Goal: Information Seeking & Learning: Learn about a topic

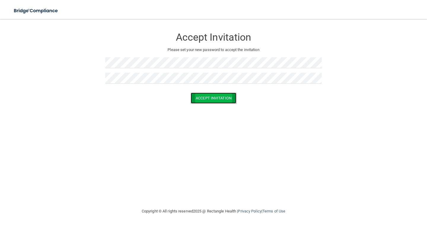
click at [196, 103] on button "Accept Invitation" at bounding box center [214, 98] width 46 height 11
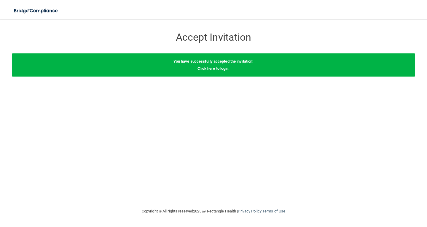
click at [240, 61] on b "You have successfully accepted the invitation!" at bounding box center [214, 61] width 80 height 4
click at [219, 68] on link "Click here to login" at bounding box center [213, 68] width 31 height 4
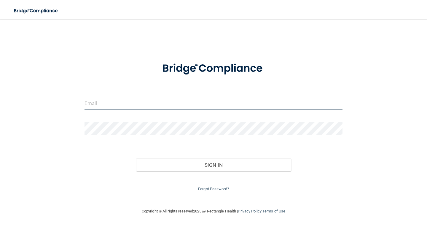
click at [234, 107] on input "email" at bounding box center [214, 103] width 258 height 13
type input "[EMAIL_ADDRESS][DOMAIN_NAME]"
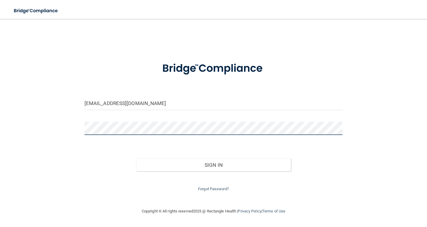
click at [136, 158] on button "Sign In" at bounding box center [213, 164] width 155 height 13
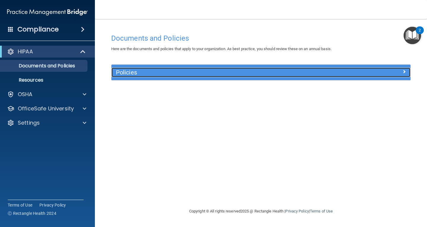
click at [214, 74] on h5 "Policies" at bounding box center [223, 72] width 215 height 7
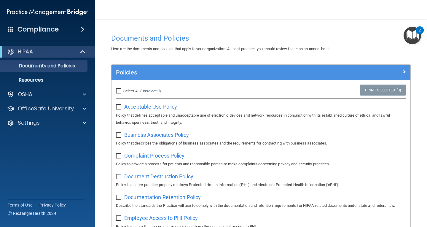
click at [120, 91] on input "Select All (Unselect 0) Unselect All" at bounding box center [119, 91] width 7 height 5
checkbox input "true"
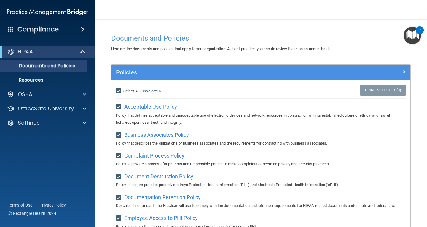
checkbox input "true"
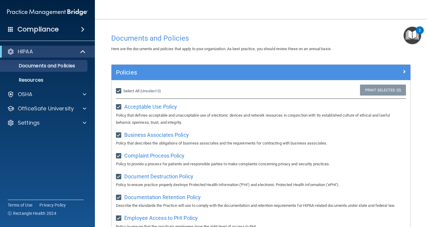
checkbox input "true"
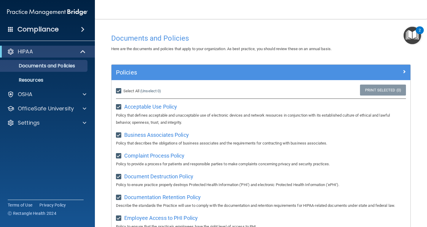
checkbox input "true"
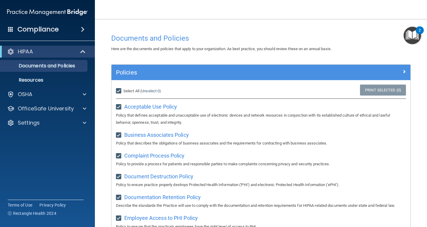
checkbox input "true"
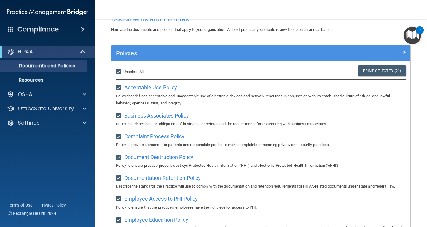
scroll to position [30, 0]
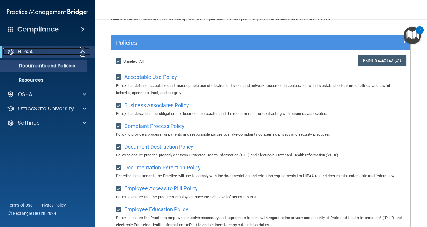
click at [54, 52] on div "HIPAA" at bounding box center [39, 51] width 73 height 7
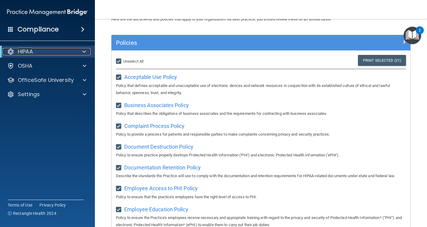
click at [54, 52] on div "HIPAA" at bounding box center [39, 51] width 73 height 7
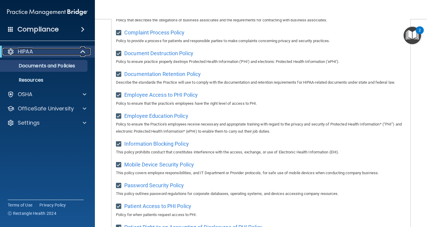
scroll to position [0, 0]
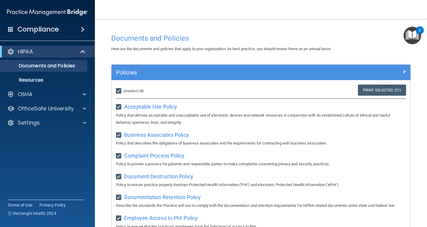
click at [327, 66] on div "Policies" at bounding box center [261, 72] width 299 height 15
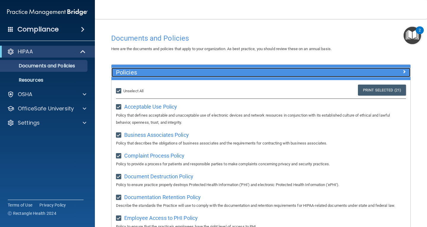
click at [395, 70] on div at bounding box center [373, 71] width 75 height 7
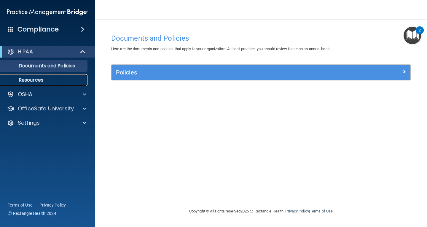
click at [47, 80] on p "Resources" at bounding box center [44, 80] width 81 height 6
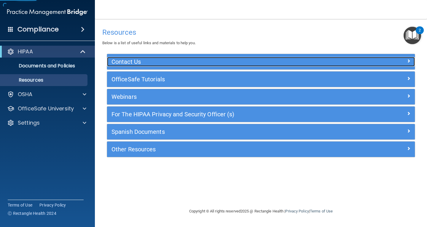
click at [252, 61] on h5 "Contact Us" at bounding box center [223, 61] width 222 height 7
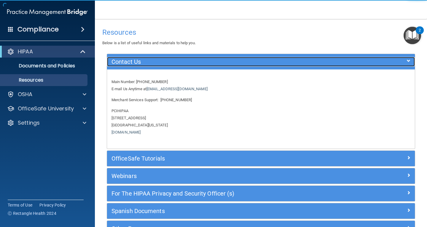
click at [252, 61] on h5 "Contact Us" at bounding box center [223, 61] width 222 height 7
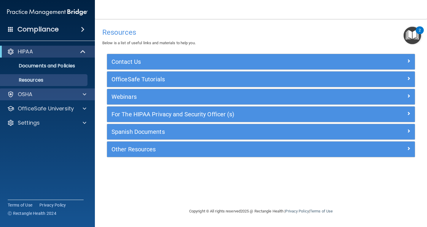
click at [56, 90] on div "OSHA" at bounding box center [47, 94] width 95 height 12
click at [79, 33] on div "Compliance" at bounding box center [47, 29] width 95 height 13
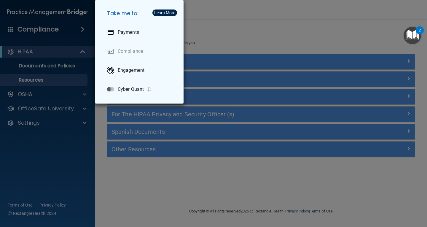
click at [93, 32] on div "Take me to: Payments Compliance Engagement Cyber Quant" at bounding box center [213, 113] width 427 height 227
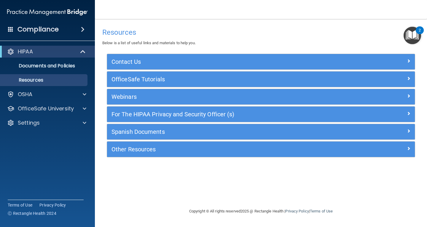
click at [85, 30] on span at bounding box center [83, 29] width 4 height 7
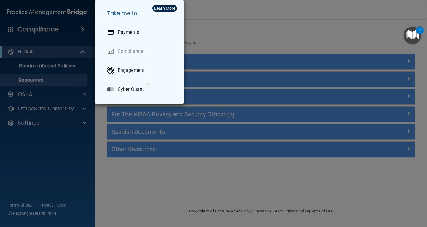
click at [86, 30] on div "Take me to: Payments Compliance Engagement Cyber Quant" at bounding box center [213, 113] width 427 height 227
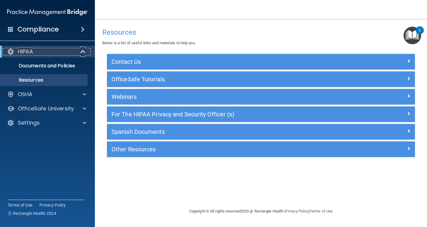
click at [76, 55] on div at bounding box center [83, 51] width 15 height 7
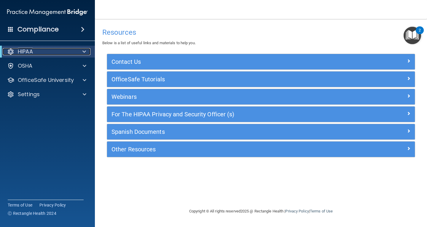
click at [76, 55] on div at bounding box center [83, 51] width 15 height 7
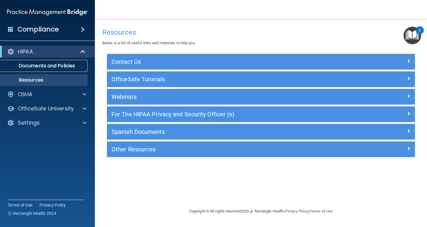
click at [64, 66] on p "Documents and Policies" at bounding box center [44, 66] width 81 height 6
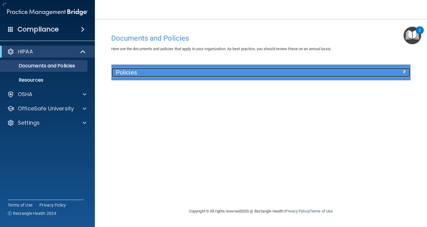
click at [277, 68] on div "Policies" at bounding box center [224, 72] width 224 height 9
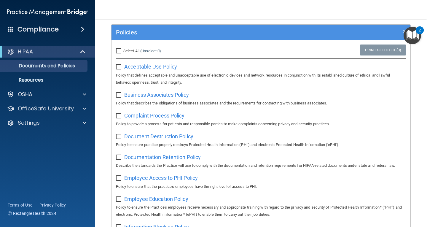
scroll to position [30, 0]
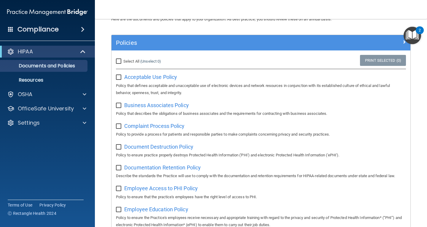
click at [118, 62] on input "Select All (Unselect 0) Unselect All" at bounding box center [119, 61] width 7 height 5
checkbox input "true"
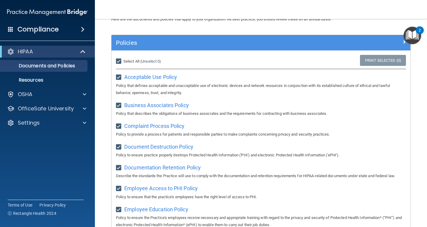
checkbox input "true"
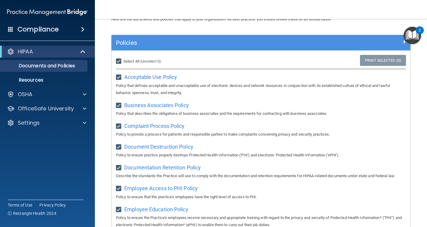
checkbox input "true"
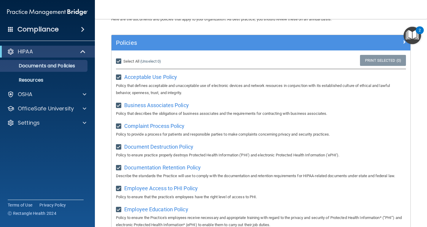
checkbox input "true"
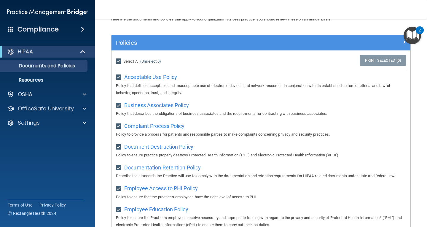
checkbox input "true"
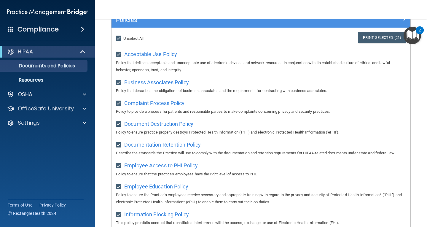
scroll to position [0, 0]
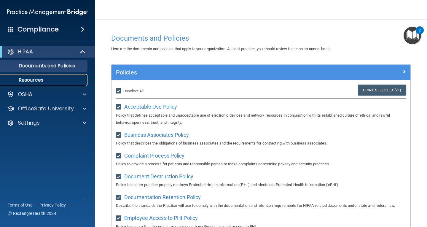
click at [35, 82] on p "Resources" at bounding box center [44, 80] width 81 height 6
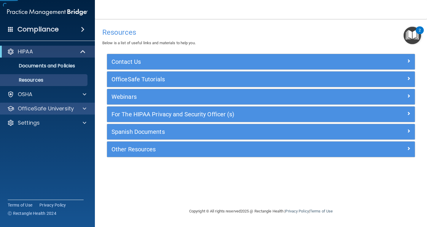
click at [36, 104] on div "OfficeSafe University" at bounding box center [47, 109] width 95 height 12
click at [84, 104] on div "OfficeSafe University" at bounding box center [47, 109] width 95 height 12
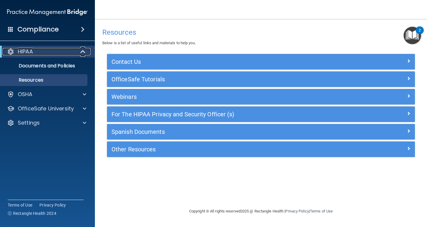
click at [89, 51] on div at bounding box center [83, 51] width 15 height 7
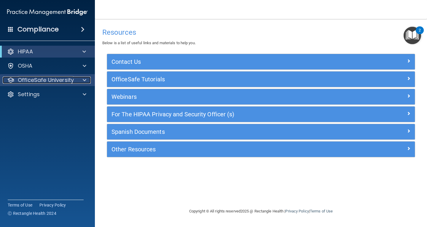
click at [80, 81] on div at bounding box center [83, 80] width 15 height 7
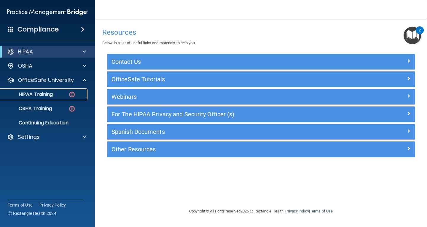
click at [56, 96] on div "HIPAA Training" at bounding box center [44, 94] width 81 height 6
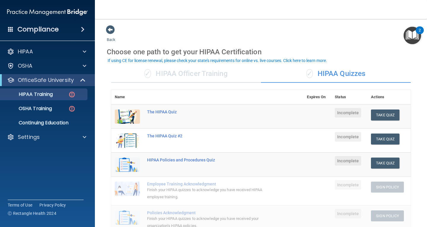
click at [185, 75] on div "✓ HIPAA Officer Training" at bounding box center [186, 74] width 150 height 18
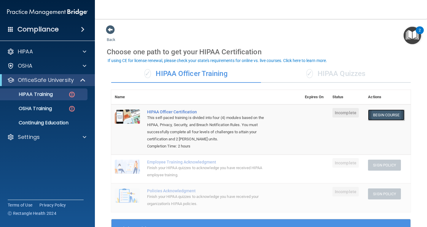
click at [383, 115] on link "Begin Course" at bounding box center [386, 114] width 36 height 11
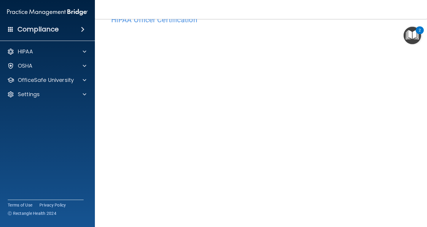
scroll to position [21, 0]
click at [373, 223] on footer "Copyright © All rights reserved 2025 @ Rectangle Health | Privacy Policy | Term…" at bounding box center [261, 229] width 309 height 18
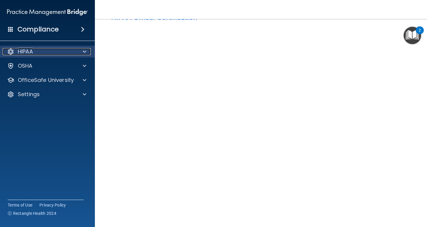
click at [73, 51] on div "HIPAA" at bounding box center [40, 51] width 74 height 7
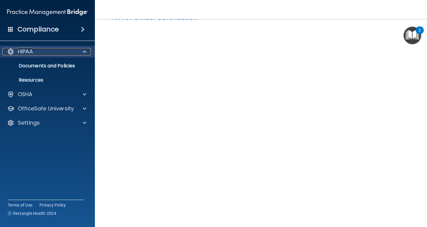
click at [73, 51] on div "HIPAA" at bounding box center [40, 51] width 74 height 7
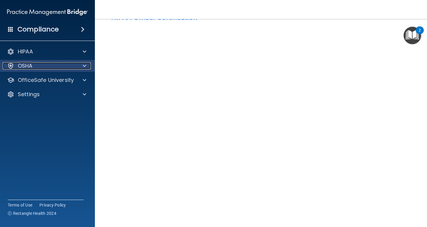
click at [83, 68] on span at bounding box center [85, 65] width 4 height 7
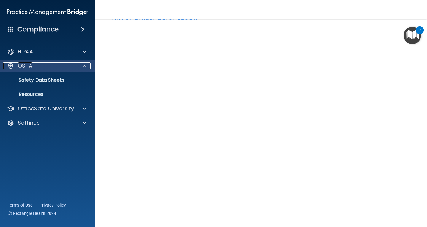
click at [83, 68] on span at bounding box center [85, 65] width 4 height 7
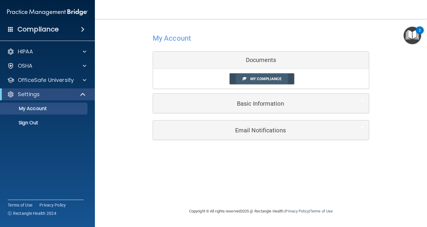
click at [261, 76] on link "My Compliance" at bounding box center [262, 78] width 65 height 11
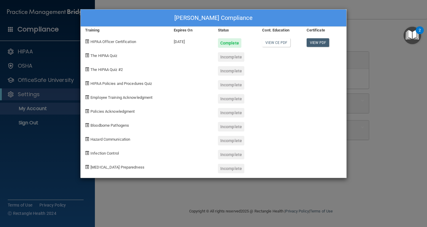
click at [223, 59] on div "Incomplete" at bounding box center [231, 56] width 26 height 9
click at [115, 55] on span "The HIPAA Quiz" at bounding box center [103, 55] width 27 height 4
click at [350, 24] on div "Ashley Brown's Compliance Training Expires On Status Cont. Education Certificat…" at bounding box center [213, 113] width 427 height 227
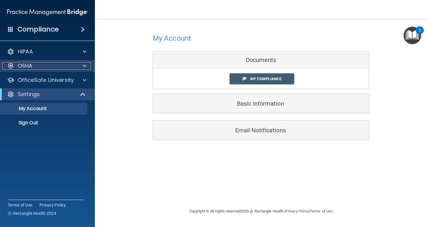
click at [65, 64] on div "OSHA" at bounding box center [40, 65] width 74 height 7
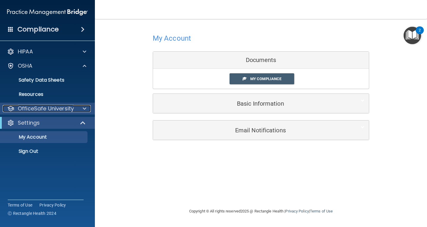
click at [36, 105] on p "OfficeSafe University" at bounding box center [46, 108] width 56 height 7
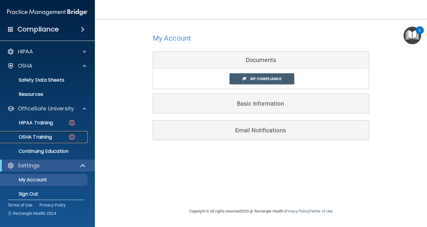
click at [47, 137] on p "OSHA Training" at bounding box center [28, 137] width 48 height 6
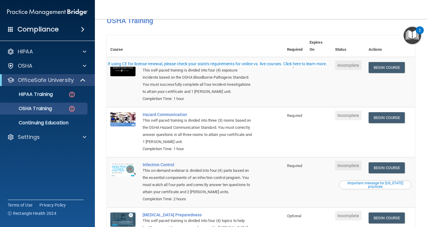
scroll to position [89, 0]
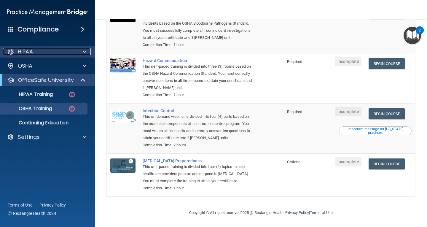
click at [58, 54] on div "HIPAA" at bounding box center [40, 51] width 74 height 7
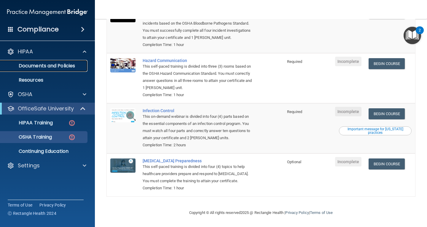
click at [54, 69] on p "Documents and Policies" at bounding box center [44, 66] width 81 height 6
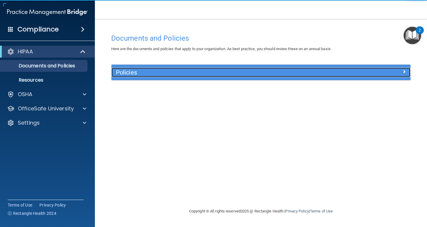
click at [190, 71] on h5 "Policies" at bounding box center [223, 72] width 215 height 7
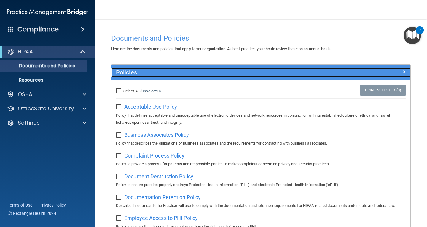
click at [190, 71] on h5 "Policies" at bounding box center [223, 72] width 215 height 7
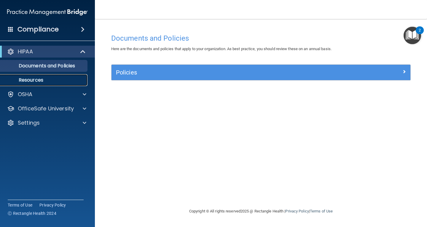
click at [63, 82] on p "Resources" at bounding box center [44, 80] width 81 height 6
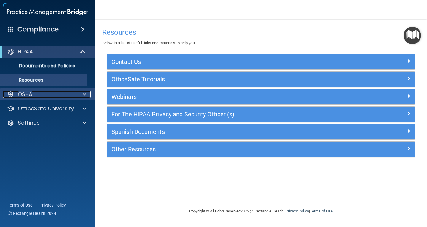
click at [56, 96] on div "OSHA" at bounding box center [40, 94] width 74 height 7
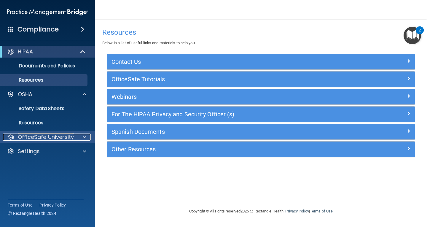
click at [36, 135] on p "OfficeSafe University" at bounding box center [46, 136] width 56 height 7
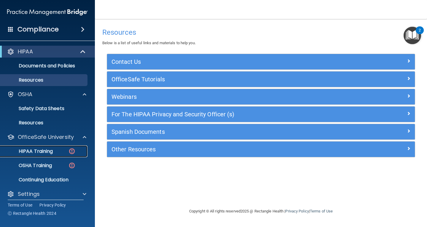
click at [45, 150] on p "HIPAA Training" at bounding box center [28, 151] width 49 height 6
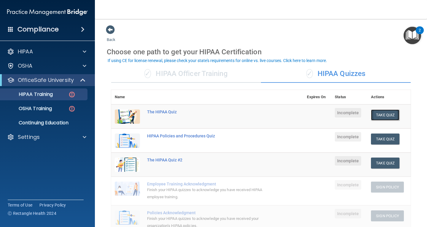
click at [379, 111] on button "Take Quiz" at bounding box center [385, 114] width 28 height 11
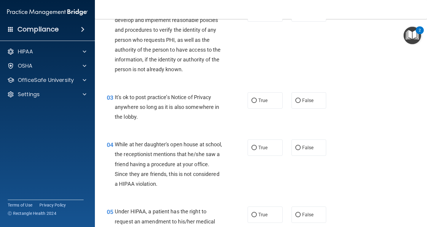
drag, startPoint x: 256, startPoint y: 93, endPoint x: 316, endPoint y: 90, distance: 60.0
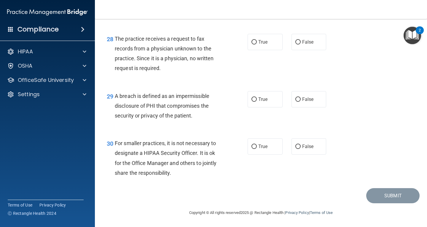
scroll to position [1479, 0]
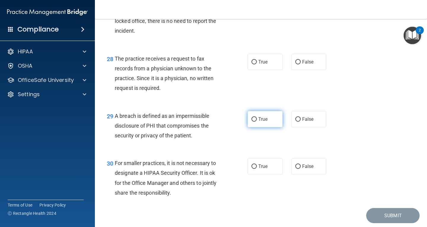
click at [270, 127] on label "True" at bounding box center [265, 119] width 35 height 16
click at [257, 122] on input "True" at bounding box center [254, 119] width 5 height 4
radio input "true"
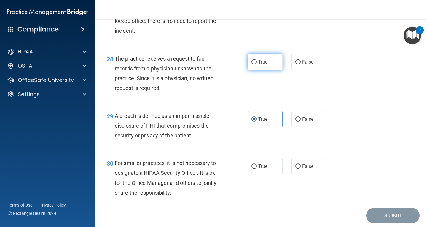
click at [252, 64] on input "True" at bounding box center [254, 62] width 5 height 4
radio input "true"
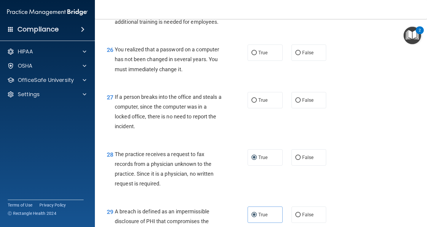
scroll to position [1381, 0]
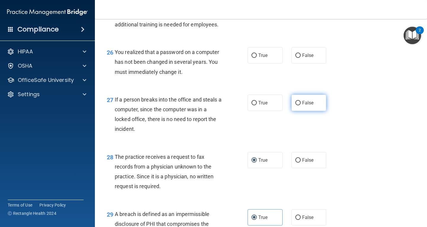
click at [302, 106] on span "False" at bounding box center [308, 103] width 12 height 6
click at [301, 105] on input "False" at bounding box center [297, 103] width 5 height 4
radio input "true"
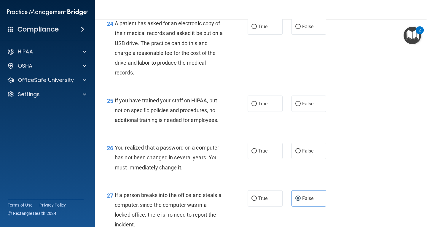
scroll to position [1283, 0]
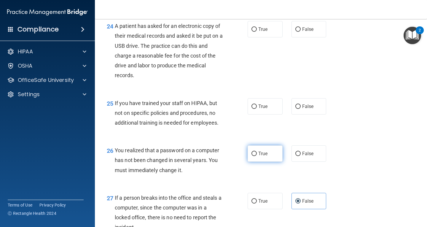
click at [253, 158] on label "True" at bounding box center [265, 153] width 35 height 16
click at [253, 156] on input "True" at bounding box center [254, 154] width 5 height 4
radio input "true"
click at [298, 37] on label "False" at bounding box center [309, 29] width 35 height 16
click at [298, 32] on input "False" at bounding box center [297, 29] width 5 height 4
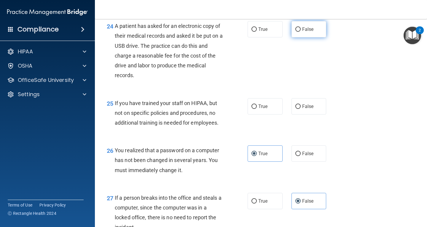
radio input "true"
click at [310, 109] on span "False" at bounding box center [308, 107] width 12 height 6
click at [301, 109] on input "False" at bounding box center [297, 106] width 5 height 4
radio input "true"
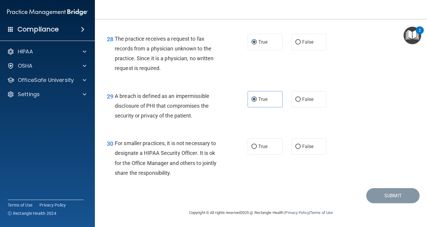
scroll to position [1509, 0]
click at [263, 146] on span "True" at bounding box center [262, 147] width 9 height 6
click at [257, 146] on input "True" at bounding box center [254, 146] width 5 height 4
radio input "true"
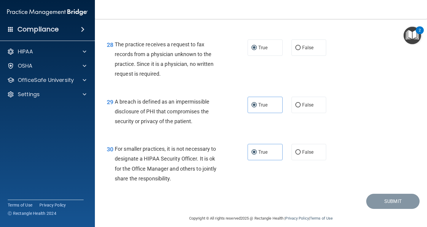
scroll to position [1486, 0]
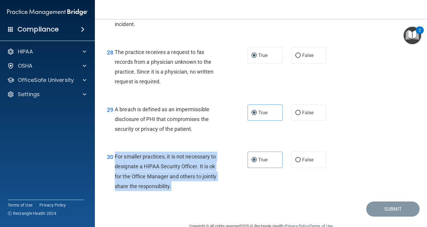
drag, startPoint x: 186, startPoint y: 194, endPoint x: 115, endPoint y: 166, distance: 76.6
click at [115, 166] on div "For smaller practices, it is not necessary to designate a HIPAA Security Office…" at bounding box center [171, 171] width 112 height 39
copy span "For smaller practices, it is not necessary to designate a HIPAA Security Office…"
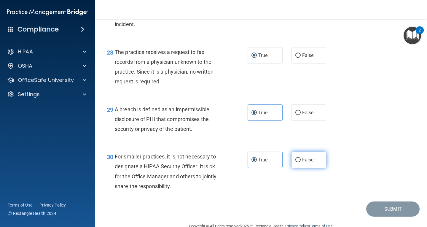
click at [303, 163] on span "False" at bounding box center [308, 160] width 12 height 6
click at [301, 162] on input "False" at bounding box center [297, 160] width 5 height 4
radio input "true"
radio input "false"
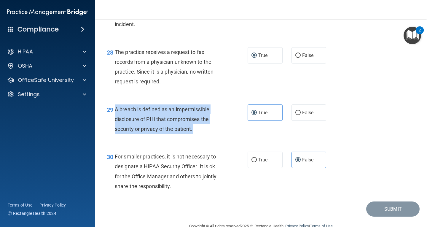
drag, startPoint x: 205, startPoint y: 139, endPoint x: 115, endPoint y: 118, distance: 92.5
click at [115, 118] on div "A breach is defined as an impermissible disclosure of PHI that compromises the …" at bounding box center [171, 119] width 112 height 30
copy span "A breach is defined as an impermissible disclosure of PHI that compromises the …"
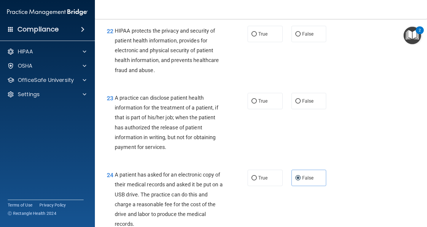
scroll to position [1121, 0]
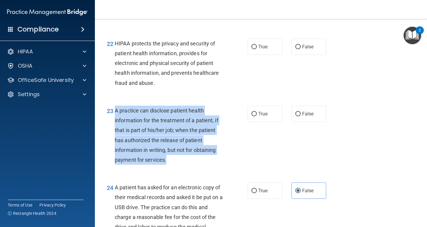
drag, startPoint x: 181, startPoint y: 168, endPoint x: 115, endPoint y: 119, distance: 82.7
click at [115, 119] on div "A practice can disclose patient health information for the treatment of a patie…" at bounding box center [171, 135] width 112 height 59
copy span "A practice can disclose patient health information for the treatment of a patie…"
click at [172, 139] on span "A practice can disclose patient health information for the treatment of a patie…" at bounding box center [167, 134] width 104 height 55
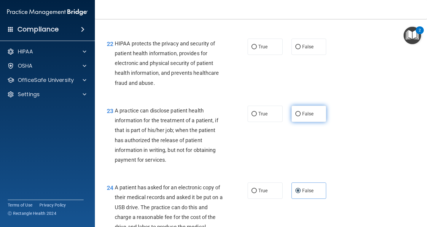
click at [312, 122] on label "False" at bounding box center [309, 114] width 35 height 16
click at [301, 116] on input "False" at bounding box center [297, 114] width 5 height 4
radio input "true"
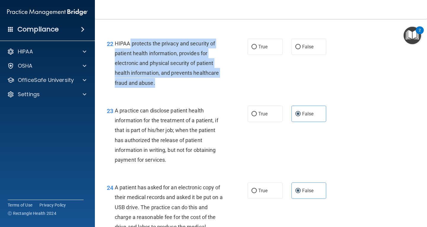
drag, startPoint x: 169, startPoint y: 94, endPoint x: 129, endPoint y: 56, distance: 55.0
click at [129, 56] on div "HIPAA protects the privacy and security of patient health information, provides…" at bounding box center [171, 63] width 112 height 49
click at [167, 69] on div "HIPAA protects the privacy and security of patient health information, provides…" at bounding box center [171, 63] width 112 height 49
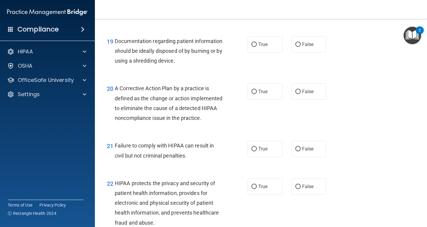
scroll to position [1002, 0]
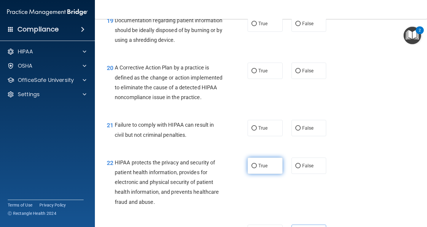
click at [263, 168] on span "True" at bounding box center [262, 166] width 9 height 6
click at [257, 168] on input "True" at bounding box center [254, 166] width 5 height 4
radio input "true"
click at [254, 136] on label "True" at bounding box center [265, 128] width 35 height 16
click at [254, 131] on input "True" at bounding box center [254, 128] width 5 height 4
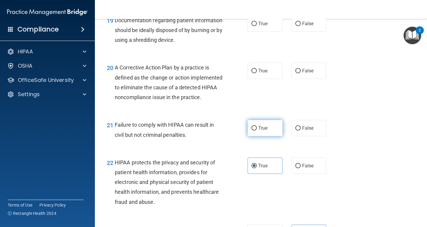
radio input "true"
click at [292, 134] on label "False" at bounding box center [309, 128] width 35 height 16
click at [295, 131] on input "False" at bounding box center [297, 128] width 5 height 4
radio input "true"
radio input "false"
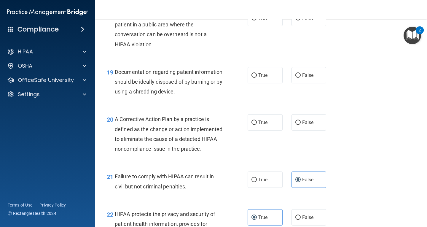
scroll to position [933, 0]
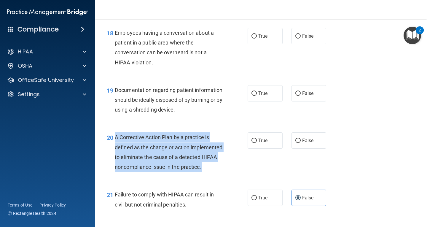
drag, startPoint x: 150, startPoint y: 176, endPoint x: 116, endPoint y: 136, distance: 52.6
click at [116, 136] on div "A Corrective Action Plan by a practice is defined as the change or action imple…" at bounding box center [171, 151] width 112 height 39
copy span "A Corrective Action Plan by a practice is defined as the change or action imple…"
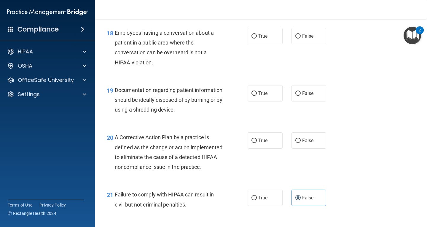
click at [209, 127] on div "20 A Corrective Action Plan by a practice is defined as the change or action im…" at bounding box center [260, 153] width 317 height 57
click at [260, 142] on span "True" at bounding box center [262, 141] width 9 height 6
click at [257, 142] on input "True" at bounding box center [254, 141] width 5 height 4
radio input "true"
click at [302, 98] on label "False" at bounding box center [309, 93] width 35 height 16
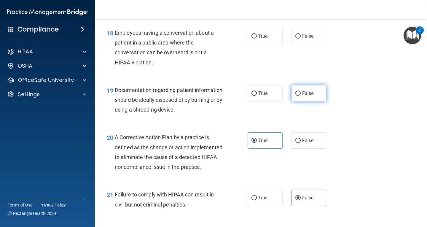
click at [301, 96] on input "False" at bounding box center [297, 93] width 5 height 4
radio input "true"
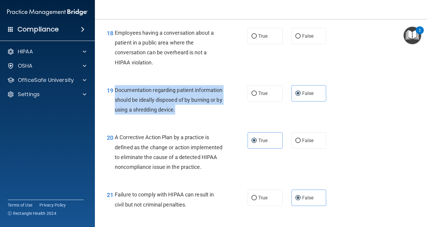
drag, startPoint x: 212, startPoint y: 110, endPoint x: 116, endPoint y: 90, distance: 97.9
click at [116, 90] on div "Documentation regarding patient information should be ideally disposed of by bu…" at bounding box center [171, 100] width 112 height 30
copy span "Documentation regarding patient information should be ideally disposed of by bu…"
click at [252, 93] on input "True" at bounding box center [254, 93] width 5 height 4
radio input "true"
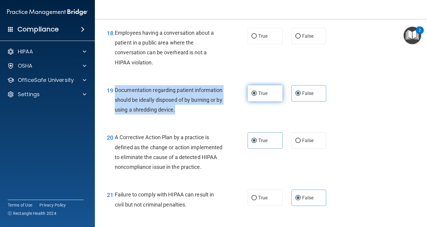
radio input "false"
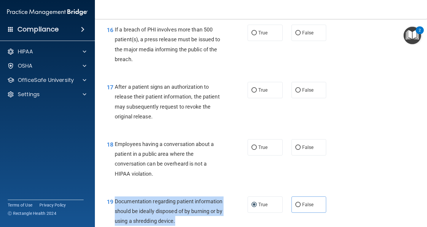
scroll to position [816, 0]
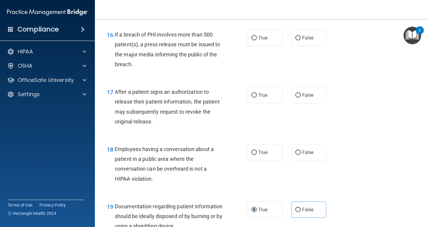
click at [151, 178] on span "Employees having a conversation about a patient in a public area where the conv…" at bounding box center [164, 164] width 99 height 36
click at [266, 155] on label "True" at bounding box center [265, 152] width 35 height 16
click at [257, 155] on input "True" at bounding box center [254, 152] width 5 height 4
radio input "true"
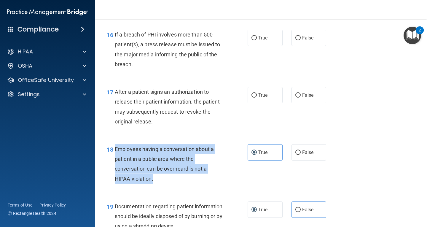
drag, startPoint x: 158, startPoint y: 179, endPoint x: 116, endPoint y: 150, distance: 51.3
click at [116, 150] on div "Employees having a conversation about a patient in a public area where the conv…" at bounding box center [171, 163] width 112 height 39
copy span "Employees having a conversation about a patient in a public area where the conv…"
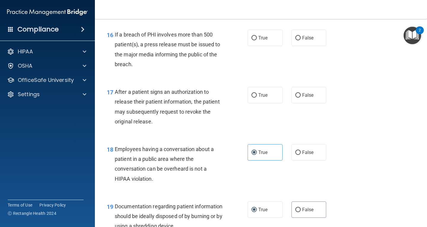
click at [288, 157] on div "True False" at bounding box center [290, 152] width 84 height 16
click at [304, 153] on span "False" at bounding box center [308, 153] width 12 height 6
click at [301, 153] on input "False" at bounding box center [297, 152] width 5 height 4
radio input "true"
radio input "false"
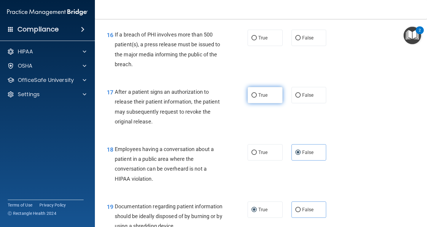
click at [253, 99] on label "True" at bounding box center [265, 95] width 35 height 16
click at [253, 98] on input "True" at bounding box center [254, 95] width 5 height 4
radio input "true"
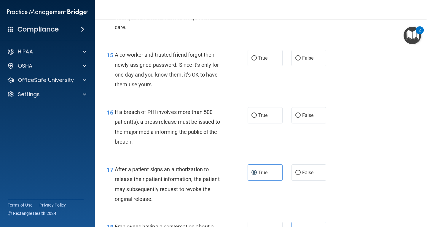
scroll to position [736, 0]
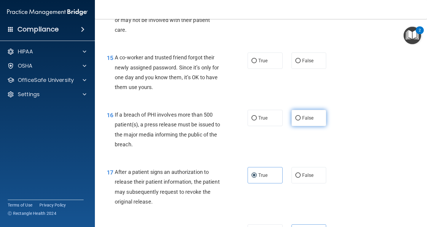
click at [303, 117] on span "False" at bounding box center [308, 118] width 12 height 6
click at [301, 117] on input "False" at bounding box center [297, 118] width 5 height 4
radio input "true"
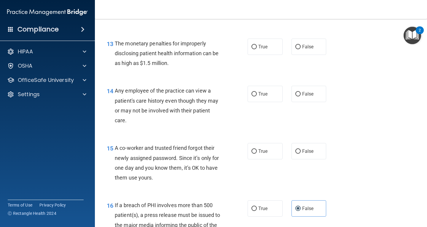
scroll to position [643, 0]
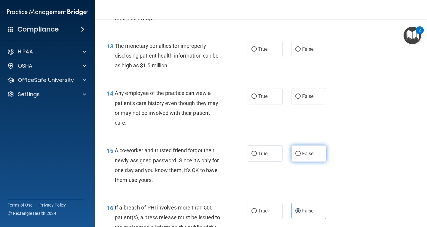
click at [295, 156] on input "False" at bounding box center [297, 154] width 5 height 4
radio input "true"
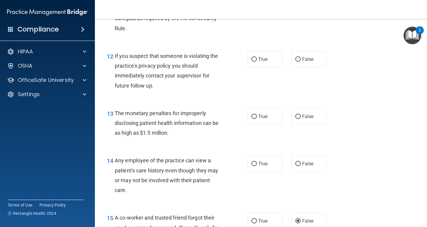
scroll to position [571, 0]
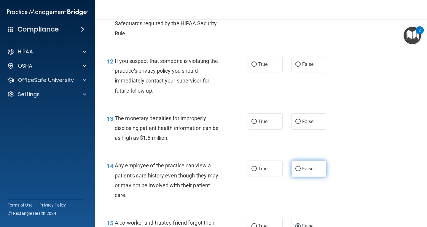
click at [306, 162] on label "False" at bounding box center [309, 168] width 35 height 16
click at [301, 167] on input "False" at bounding box center [297, 169] width 5 height 4
radio input "true"
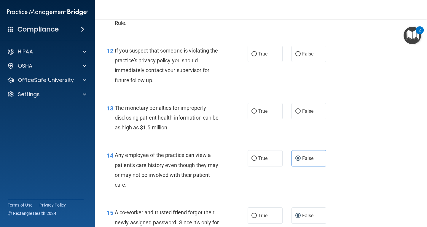
scroll to position [586, 0]
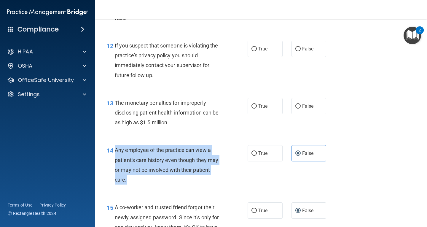
drag, startPoint x: 155, startPoint y: 185, endPoint x: 116, endPoint y: 151, distance: 51.5
click at [116, 151] on div "14 Any employee of the practice can view a patient's care history even though t…" at bounding box center [177, 166] width 159 height 42
copy span "Any employee of the practice can view a patient's care history even though they…"
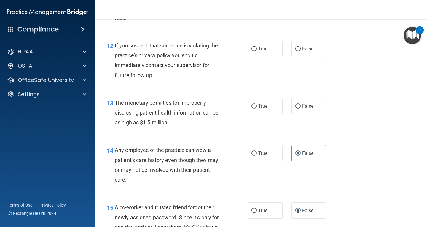
click at [363, 108] on div "13 The monetary penalties for improperly disclosing patient health information …" at bounding box center [260, 113] width 317 height 47
click at [256, 104] on label "True" at bounding box center [265, 106] width 35 height 16
click at [256, 104] on input "True" at bounding box center [254, 106] width 5 height 4
radio input "true"
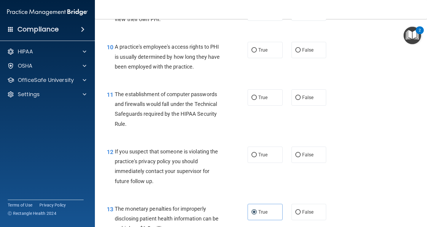
scroll to position [475, 0]
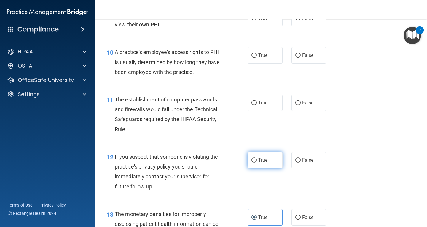
click at [270, 158] on label "True" at bounding box center [265, 160] width 35 height 16
click at [257, 158] on input "True" at bounding box center [254, 160] width 5 height 4
radio input "true"
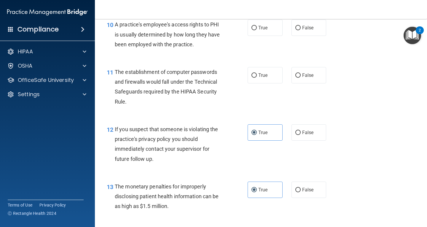
scroll to position [497, 0]
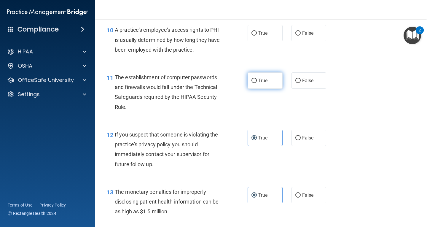
click at [259, 79] on span "True" at bounding box center [262, 81] width 9 height 6
click at [257, 79] on input "True" at bounding box center [254, 81] width 5 height 4
radio input "true"
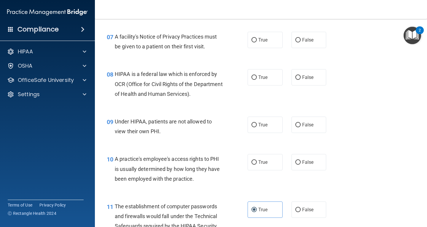
scroll to position [366, 0]
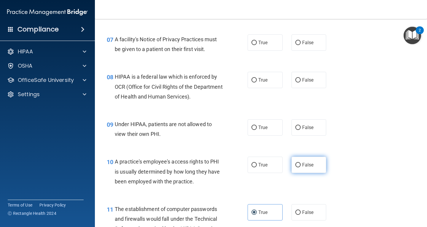
click at [295, 163] on input "False" at bounding box center [297, 165] width 5 height 4
radio input "true"
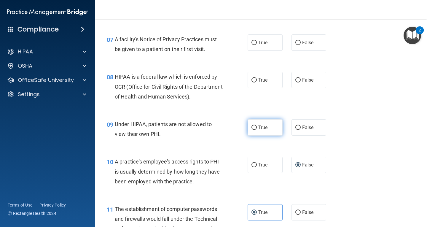
click at [271, 128] on label "True" at bounding box center [265, 127] width 35 height 16
click at [257, 128] on input "True" at bounding box center [254, 127] width 5 height 4
radio input "true"
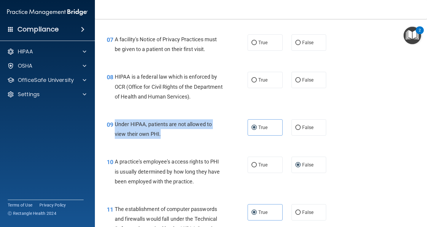
drag, startPoint x: 162, startPoint y: 135, endPoint x: 116, endPoint y: 123, distance: 47.8
click at [116, 123] on div "Under HIPAA, patients are not allowed to view their own PHI." at bounding box center [171, 129] width 112 height 20
copy span "Under HIPAA, patients are not allowed to view their own PHI."
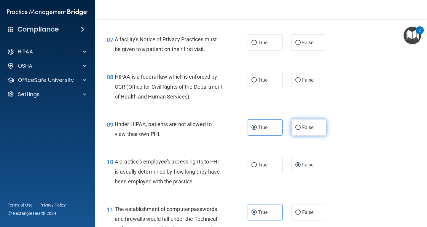
click at [302, 125] on span "False" at bounding box center [308, 128] width 12 height 6
click at [300, 125] on input "False" at bounding box center [297, 127] width 5 height 4
radio input "true"
radio input "false"
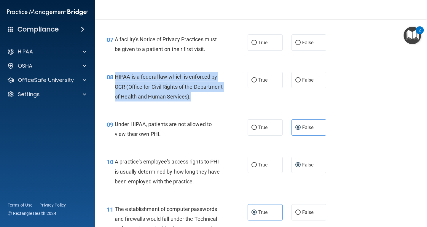
drag, startPoint x: 222, startPoint y: 98, endPoint x: 116, endPoint y: 74, distance: 108.2
click at [116, 74] on div "HIPAA is a federal law which is enforced by OCR (Office for Civil Rights of the…" at bounding box center [171, 87] width 112 height 30
copy span "HIPAA is a federal law which is enforced by OCR (Office for Civil Rights of the…"
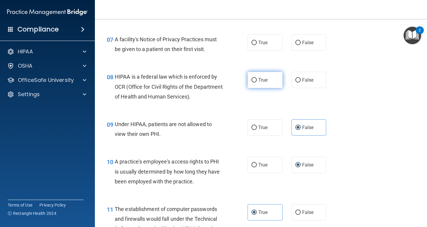
click at [255, 75] on label "True" at bounding box center [265, 80] width 35 height 16
click at [255, 78] on input "True" at bounding box center [254, 80] width 5 height 4
radio input "true"
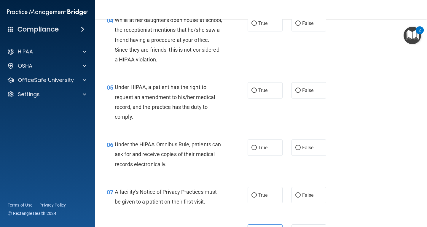
scroll to position [221, 0]
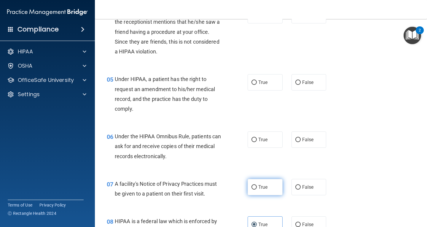
click at [260, 190] on label "True" at bounding box center [265, 187] width 35 height 16
click at [257, 190] on input "True" at bounding box center [254, 187] width 5 height 4
radio input "true"
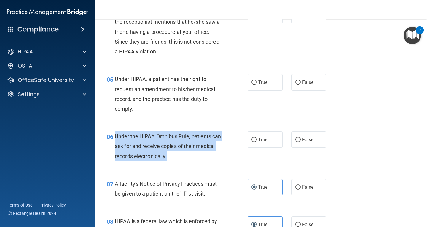
drag, startPoint x: 190, startPoint y: 157, endPoint x: 132, endPoint y: 135, distance: 62.3
click at [114, 134] on div "06 Under the HIPAA Omnibus Rule, patients can ask for and receive copies of the…" at bounding box center [177, 147] width 159 height 33
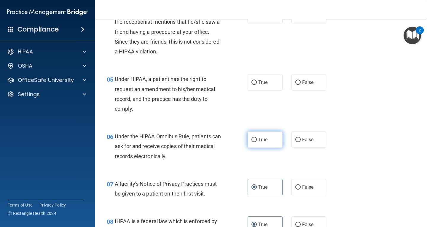
click at [265, 140] on span "True" at bounding box center [262, 140] width 9 height 6
click at [257, 140] on input "True" at bounding box center [254, 140] width 5 height 4
radio input "true"
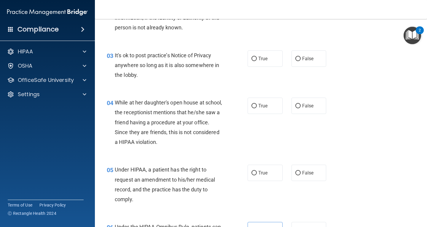
scroll to position [128, 0]
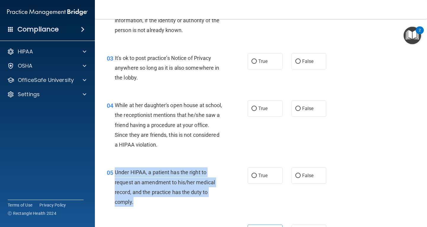
drag, startPoint x: 141, startPoint y: 204, endPoint x: 116, endPoint y: 169, distance: 43.7
click at [116, 169] on div "Under HIPAA, a patient has the right to request an amendment to his/her medical…" at bounding box center [171, 186] width 112 height 39
copy span "Under HIPAA, a patient has the right to request an amendment to his/her medical…"
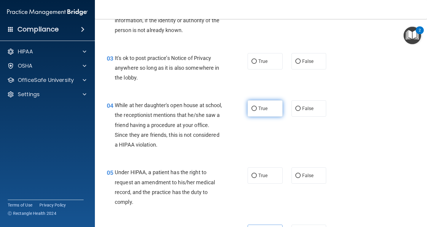
click at [256, 104] on label "True" at bounding box center [265, 108] width 35 height 16
click at [256, 106] on input "True" at bounding box center [254, 108] width 5 height 4
radio input "true"
click at [263, 176] on span "True" at bounding box center [262, 176] width 9 height 6
click at [257, 176] on input "True" at bounding box center [254, 176] width 5 height 4
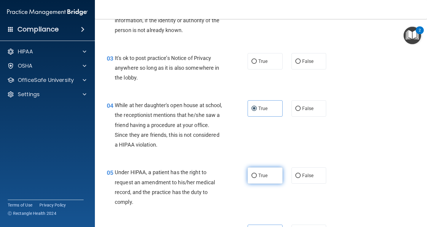
radio input "true"
click at [321, 110] on label "False" at bounding box center [309, 108] width 35 height 16
click at [301, 110] on input "False" at bounding box center [297, 108] width 5 height 4
radio input "true"
radio input "false"
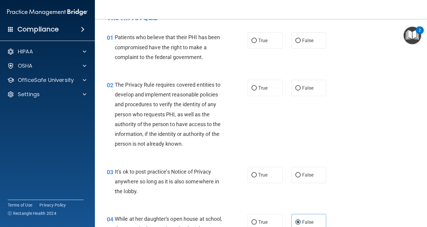
scroll to position [0, 0]
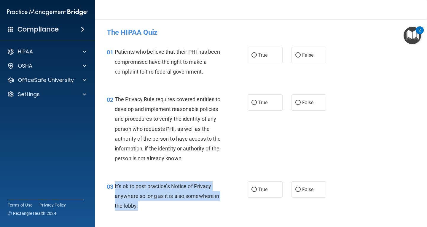
drag, startPoint x: 142, startPoint y: 209, endPoint x: 115, endPoint y: 185, distance: 36.2
click at [115, 185] on div "It's ok to post practice’s Notice of Privacy anywhere so long as it is also som…" at bounding box center [171, 196] width 112 height 30
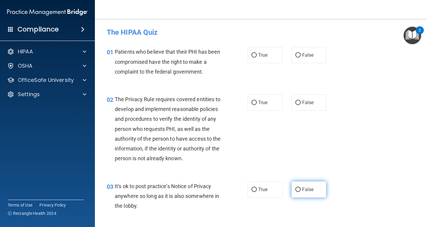
click at [297, 193] on label "False" at bounding box center [309, 189] width 35 height 16
click at [297, 192] on input "False" at bounding box center [297, 189] width 5 height 4
radio input "true"
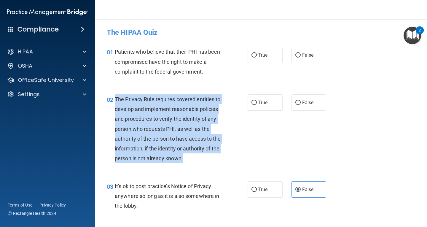
drag, startPoint x: 194, startPoint y: 160, endPoint x: 115, endPoint y: 98, distance: 100.7
click at [115, 98] on div "The Privacy Rule requires covered entities to develop and implement reasonable …" at bounding box center [171, 128] width 112 height 69
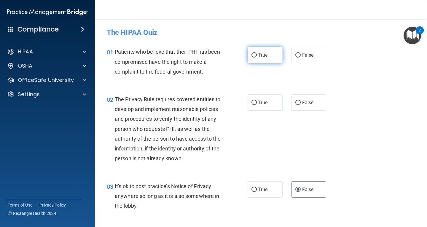
click at [267, 56] on label "True" at bounding box center [265, 55] width 35 height 16
click at [257, 56] on input "True" at bounding box center [254, 55] width 5 height 4
radio input "true"
click at [260, 105] on span "True" at bounding box center [262, 103] width 9 height 6
click at [257, 105] on input "True" at bounding box center [254, 103] width 5 height 4
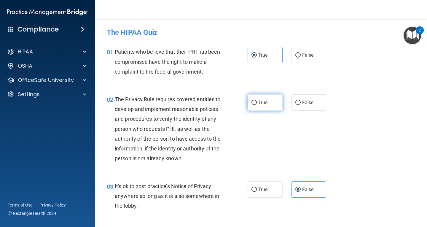
radio input "true"
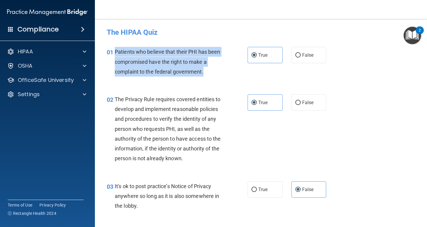
drag, startPoint x: 209, startPoint y: 77, endPoint x: 115, endPoint y: 52, distance: 96.4
click at [115, 52] on div "Patients who believe that their PHI has been compromised have the right to make…" at bounding box center [171, 62] width 112 height 30
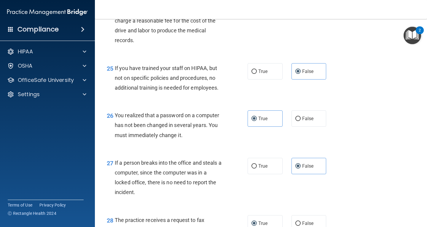
scroll to position [1509, 0]
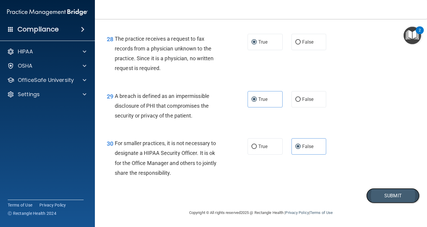
click at [378, 193] on button "Submit" at bounding box center [392, 195] width 53 height 15
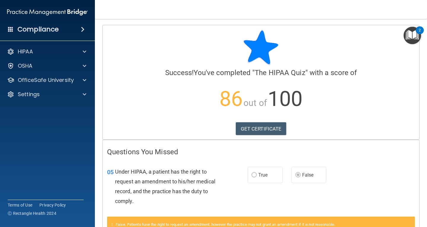
scroll to position [30, 0]
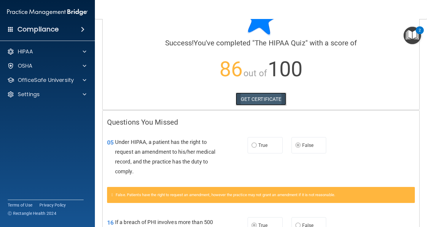
click at [252, 95] on link "GET CERTIFICATE" at bounding box center [261, 99] width 51 height 13
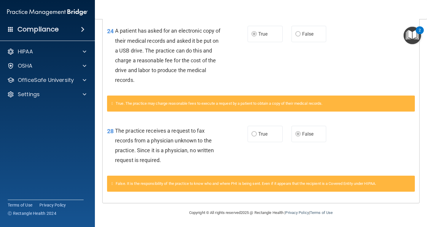
scroll to position [0, 0]
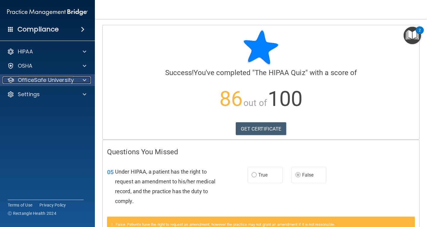
click at [55, 79] on p "OfficeSafe University" at bounding box center [46, 80] width 56 height 7
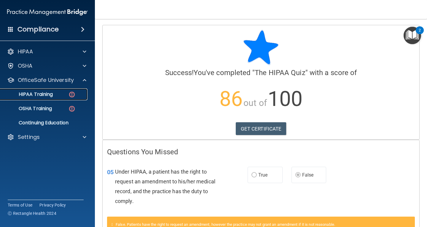
click at [47, 96] on p "HIPAA Training" at bounding box center [28, 94] width 49 height 6
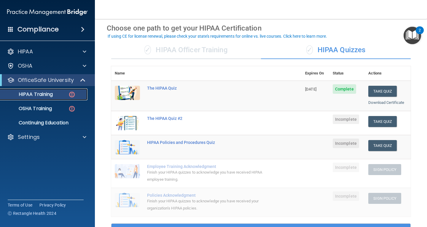
scroll to position [26, 0]
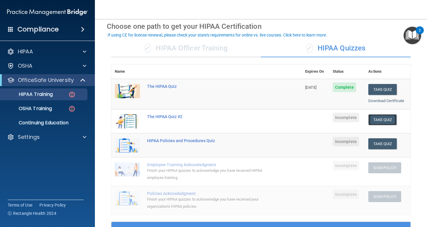
click at [378, 120] on button "Take Quiz" at bounding box center [382, 119] width 28 height 11
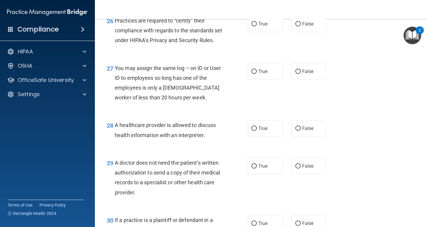
scroll to position [1509, 0]
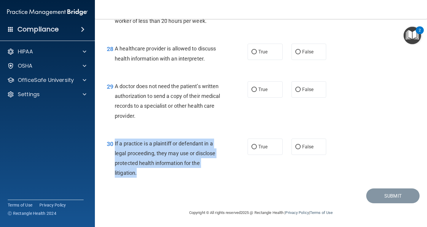
drag, startPoint x: 140, startPoint y: 168, endPoint x: 115, endPoint y: 141, distance: 37.0
click at [115, 141] on div "If a practice is a plaintiff or defendant in a legal proceeding, they may use o…" at bounding box center [171, 158] width 112 height 39
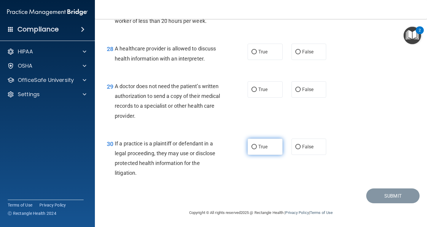
click at [251, 142] on label "True" at bounding box center [265, 147] width 35 height 16
click at [252, 145] on input "True" at bounding box center [254, 147] width 5 height 4
radio input "true"
drag, startPoint x: 164, startPoint y: 117, endPoint x: 115, endPoint y: 81, distance: 61.8
click at [115, 81] on div "A doctor does not need the patient’s written authorization to send a copy of th…" at bounding box center [171, 100] width 112 height 39
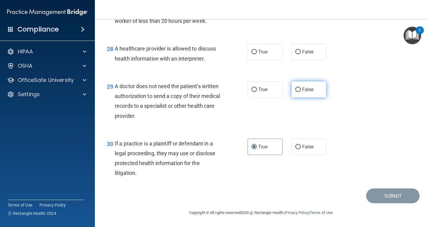
click at [303, 88] on span "False" at bounding box center [308, 90] width 12 height 6
click at [301, 88] on input "False" at bounding box center [297, 90] width 5 height 4
radio input "true"
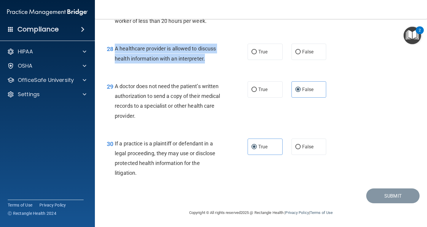
drag, startPoint x: 205, startPoint y: 58, endPoint x: 113, endPoint y: 50, distance: 92.1
click at [113, 50] on div "28 A healthcare provider is allowed to discuss health information with an inter…" at bounding box center [177, 55] width 159 height 23
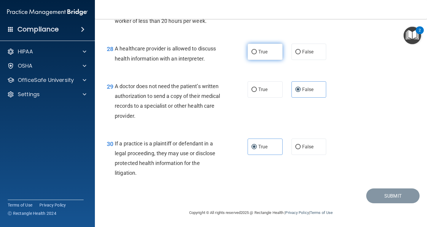
click at [273, 50] on label "True" at bounding box center [265, 52] width 35 height 16
click at [257, 50] on input "True" at bounding box center [254, 52] width 5 height 4
radio input "true"
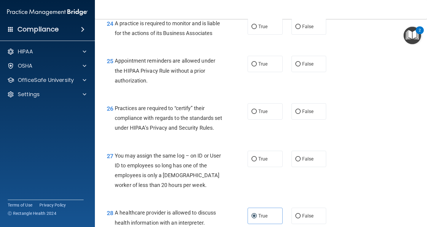
scroll to position [1317, 0]
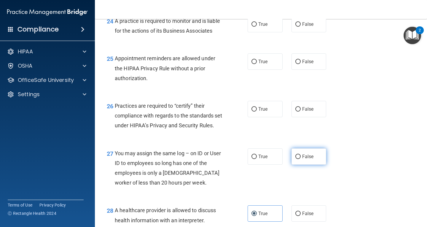
click at [300, 165] on label "False" at bounding box center [309, 156] width 35 height 16
click at [300, 159] on input "False" at bounding box center [297, 157] width 5 height 4
radio input "true"
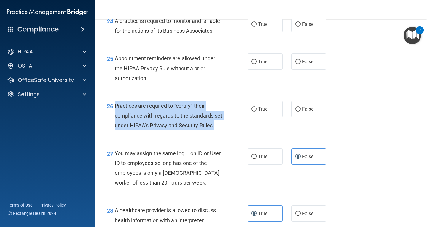
drag, startPoint x: 131, startPoint y: 155, endPoint x: 115, endPoint y: 124, distance: 34.9
click at [115, 124] on div "Practices are required to “certify” their compliance with regards to the standa…" at bounding box center [171, 116] width 112 height 30
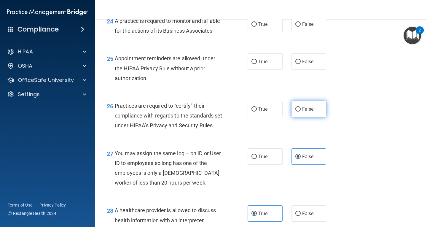
click at [303, 112] on span "False" at bounding box center [308, 109] width 12 height 6
click at [301, 112] on input "False" at bounding box center [297, 109] width 5 height 4
radio input "true"
click at [163, 81] on span "Appointment reminders are allowed under the HIPAA Privacy Rule without a prior …" at bounding box center [165, 68] width 101 height 26
click at [161, 83] on div "Appointment reminders are allowed under the HIPAA Privacy Rule without a prior …" at bounding box center [171, 68] width 112 height 30
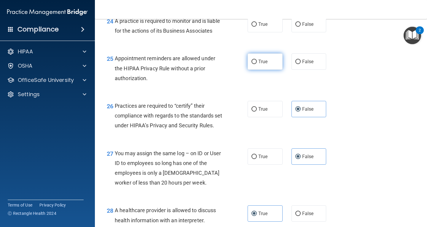
click at [259, 64] on span "True" at bounding box center [262, 62] width 9 height 6
click at [257, 64] on input "True" at bounding box center [254, 62] width 5 height 4
radio input "true"
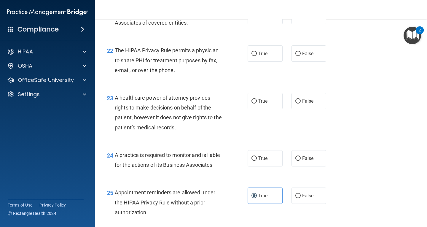
scroll to position [1175, 0]
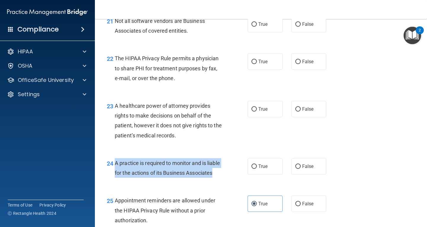
drag, startPoint x: 148, startPoint y: 194, endPoint x: 116, endPoint y: 174, distance: 38.0
click at [116, 174] on div "A practice is required to monitor and is liable for the actions of its Business…" at bounding box center [171, 168] width 112 height 20
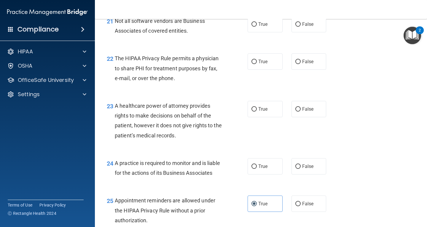
click at [149, 140] on div "A healthcare power of attorney provides rights to make decisions on behalf of t…" at bounding box center [171, 120] width 112 height 39
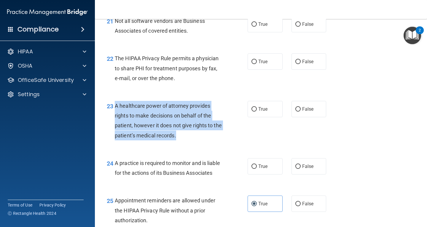
drag, startPoint x: 191, startPoint y: 146, endPoint x: 116, endPoint y: 111, distance: 82.7
click at [116, 111] on div "A healthcare power of attorney provides rights to make decisions on behalf of t…" at bounding box center [171, 120] width 112 height 39
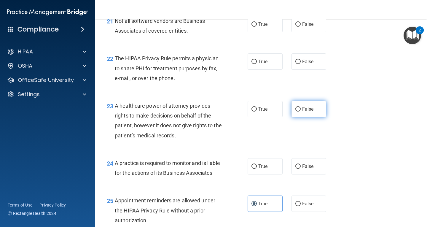
click at [308, 112] on span "False" at bounding box center [308, 109] width 12 height 6
click at [301, 112] on input "False" at bounding box center [297, 109] width 5 height 4
radio input "true"
drag, startPoint x: 169, startPoint y: 196, endPoint x: 152, endPoint y: 190, distance: 18.3
click at [152, 178] on div "A practice is required to monitor and is liable for the actions of its Business…" at bounding box center [171, 168] width 112 height 20
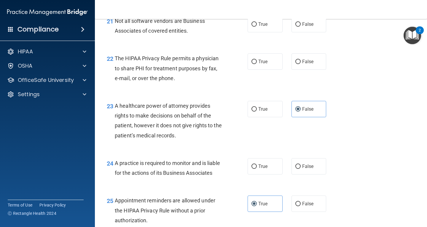
click at [195, 114] on span "A healthcare power of attorney provides rights to make decisions on behalf of t…" at bounding box center [168, 121] width 107 height 36
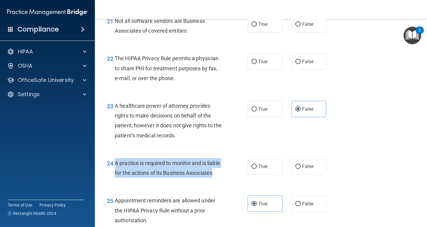
drag, startPoint x: 146, startPoint y: 195, endPoint x: 115, endPoint y: 174, distance: 36.9
click at [115, 174] on div "A practice is required to monitor and is liable for the actions of its Business…" at bounding box center [171, 168] width 112 height 20
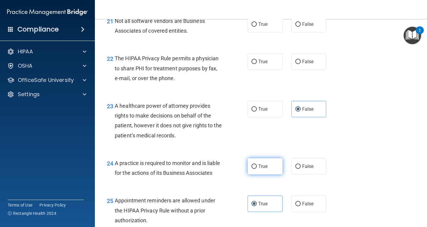
click at [258, 169] on span "True" at bounding box center [262, 166] width 9 height 6
click at [257, 169] on input "True" at bounding box center [254, 166] width 5 height 4
radio input "true"
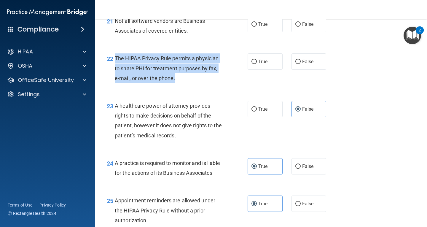
drag, startPoint x: 180, startPoint y: 89, endPoint x: 115, endPoint y: 70, distance: 67.7
click at [115, 70] on div "The HIPAA Privacy Rule permits a physician to share PHI for treatment purposes …" at bounding box center [171, 68] width 112 height 30
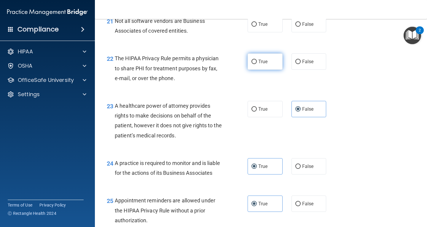
click at [258, 64] on span "True" at bounding box center [262, 62] width 9 height 6
click at [257, 64] on input "True" at bounding box center [254, 62] width 5 height 4
radio input "true"
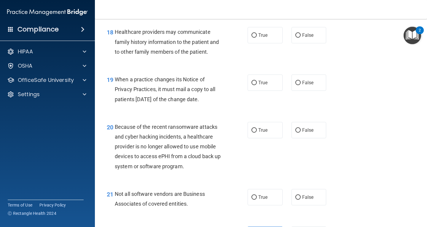
scroll to position [1005, 0]
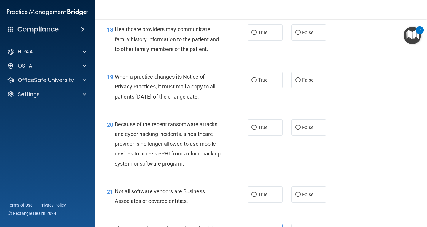
click at [282, 203] on div "True False" at bounding box center [290, 194] width 84 height 16
click at [260, 197] on span "True" at bounding box center [262, 195] width 9 height 6
click at [257, 197] on input "True" at bounding box center [254, 195] width 5 height 4
radio input "true"
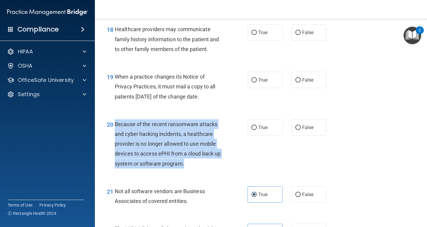
drag, startPoint x: 191, startPoint y: 176, endPoint x: 113, endPoint y: 136, distance: 87.8
click at [113, 136] on div "20 Because of the recent ransomware attacks and cyber hacking incidents, a heal…" at bounding box center [177, 145] width 159 height 52
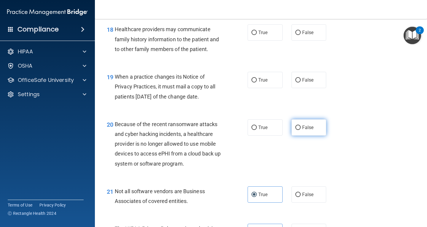
click at [298, 136] on label "False" at bounding box center [309, 127] width 35 height 16
click at [298, 130] on input "False" at bounding box center [297, 127] width 5 height 4
radio input "true"
drag, startPoint x: 218, startPoint y: 107, endPoint x: 115, endPoint y: 87, distance: 105.1
click at [115, 87] on div "When a practice changes its Notice of Privacy Practices, it must mail a copy to…" at bounding box center [171, 87] width 112 height 30
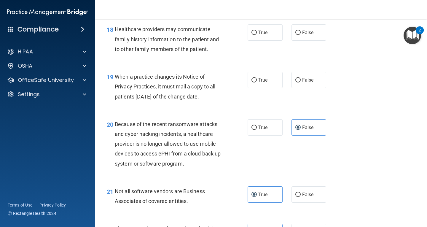
click at [282, 101] on div "19 When a practice changes its Notice of Privacy Practices, it must mail a copy…" at bounding box center [260, 87] width 317 height 47
click at [276, 88] on label "True" at bounding box center [265, 80] width 35 height 16
click at [257, 82] on input "True" at bounding box center [254, 80] width 5 height 4
radio input "true"
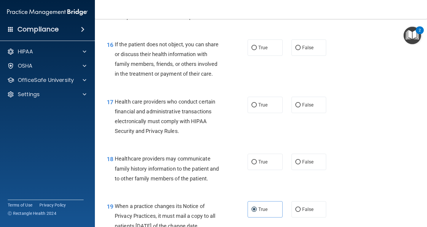
scroll to position [863, 0]
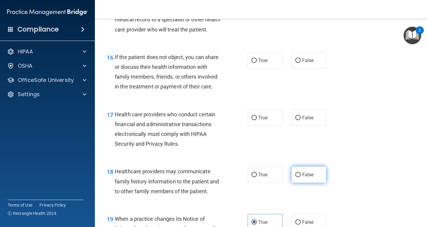
click at [315, 179] on label "False" at bounding box center [309, 174] width 35 height 16
click at [301, 177] on input "False" at bounding box center [297, 175] width 5 height 4
radio input "true"
click at [258, 120] on span "True" at bounding box center [262, 118] width 9 height 6
click at [257, 120] on input "True" at bounding box center [254, 118] width 5 height 4
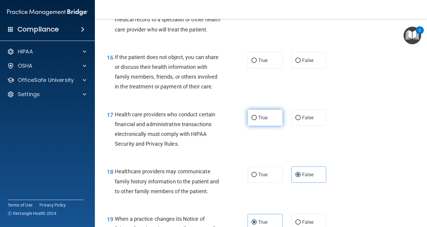
radio input "true"
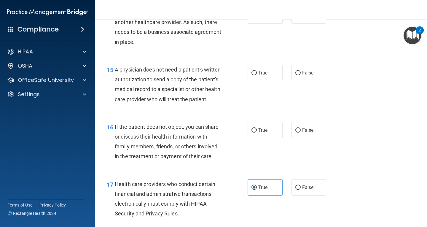
scroll to position [770, 0]
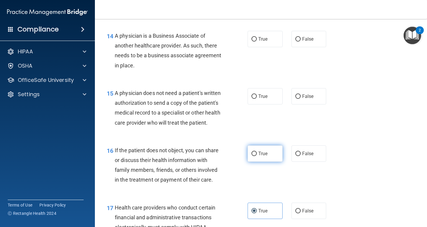
click at [259, 156] on span "True" at bounding box center [262, 154] width 9 height 6
click at [257, 156] on input "True" at bounding box center [254, 154] width 5 height 4
radio input "true"
click at [259, 95] on span "True" at bounding box center [262, 96] width 9 height 6
click at [257, 95] on input "True" at bounding box center [254, 96] width 5 height 4
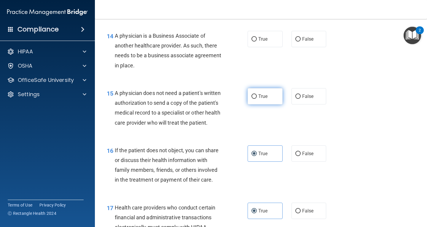
radio input "true"
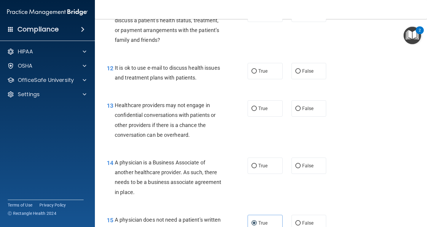
scroll to position [633, 0]
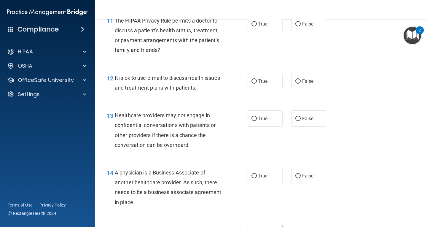
drag, startPoint x: 176, startPoint y: 203, endPoint x: 116, endPoint y: 172, distance: 67.0
click at [116, 172] on div "A physician is a Business Associate of another healthcare provider. As such, th…" at bounding box center [171, 187] width 112 height 39
click at [255, 84] on label "True" at bounding box center [265, 81] width 35 height 16
click at [255, 84] on input "True" at bounding box center [254, 81] width 5 height 4
radio input "true"
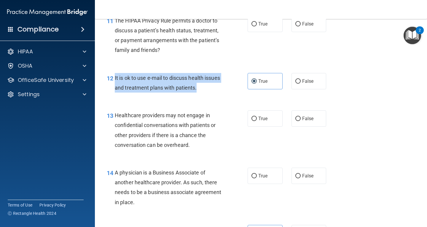
drag, startPoint x: 221, startPoint y: 91, endPoint x: 113, endPoint y: 79, distance: 109.0
click at [113, 79] on div "12 It is ok to use e-mail to discuss health issues and treatment plans with pat…" at bounding box center [177, 84] width 159 height 23
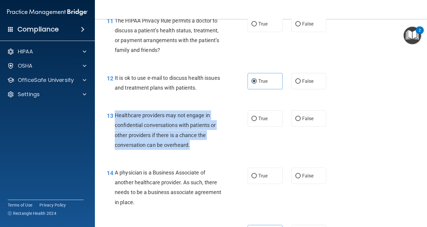
drag, startPoint x: 203, startPoint y: 143, endPoint x: 116, endPoint y: 112, distance: 92.5
click at [116, 112] on div "Healthcare providers may not engage in confidential conversations with patients…" at bounding box center [171, 129] width 112 height 39
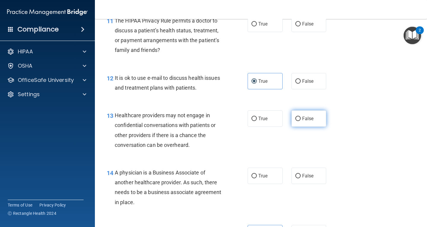
click at [292, 121] on label "False" at bounding box center [309, 118] width 35 height 16
click at [295, 121] on input "False" at bounding box center [297, 119] width 5 height 4
radio input "true"
click at [263, 118] on span "True" at bounding box center [262, 119] width 9 height 6
click at [257, 118] on input "True" at bounding box center [254, 119] width 5 height 4
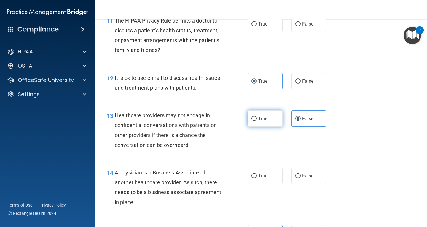
radio input "true"
radio input "false"
drag, startPoint x: 170, startPoint y: 203, endPoint x: 116, endPoint y: 171, distance: 62.8
click at [116, 171] on div "A physician is a Business Associate of another healthcare provider. As such, th…" at bounding box center [171, 187] width 112 height 39
click at [261, 174] on span "True" at bounding box center [262, 176] width 9 height 6
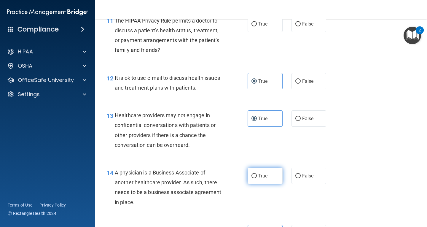
click at [257, 174] on input "True" at bounding box center [254, 176] width 5 height 4
radio input "true"
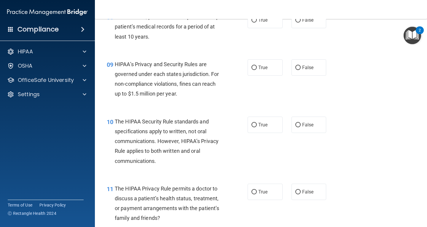
scroll to position [478, 0]
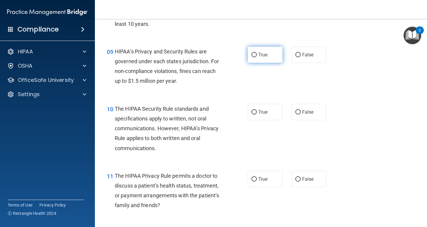
click at [262, 60] on label "True" at bounding box center [265, 55] width 35 height 16
click at [257, 57] on input "True" at bounding box center [254, 55] width 5 height 4
radio input "true"
click at [317, 172] on label "False" at bounding box center [309, 179] width 35 height 16
click at [301, 177] on input "False" at bounding box center [297, 179] width 5 height 4
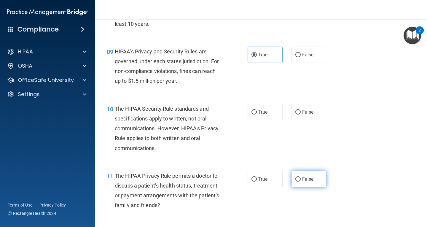
radio input "true"
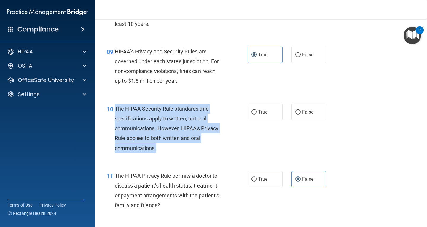
drag, startPoint x: 170, startPoint y: 144, endPoint x: 116, endPoint y: 110, distance: 64.5
click at [116, 110] on div "The HIPAA Security Rule standards and specifications apply to written, not oral…" at bounding box center [171, 128] width 112 height 49
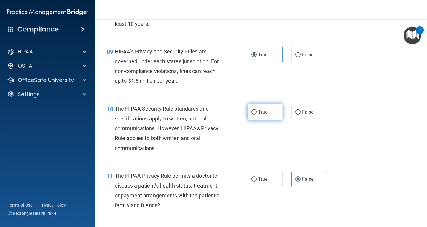
click at [261, 113] on span "True" at bounding box center [262, 112] width 9 height 6
click at [257, 113] on input "True" at bounding box center [254, 112] width 5 height 4
radio input "true"
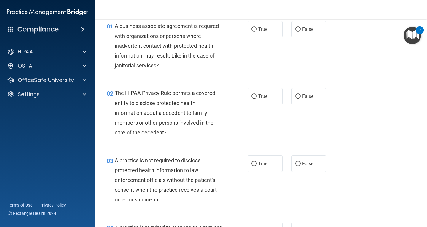
scroll to position [0, 0]
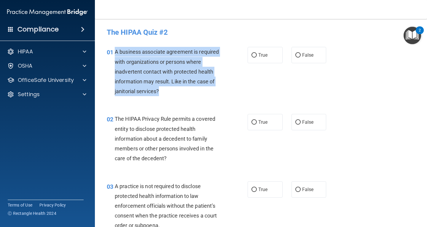
drag, startPoint x: 168, startPoint y: 93, endPoint x: 116, endPoint y: 53, distance: 65.9
click at [116, 53] on div "A business associate agreement is required with organizations or persons where …" at bounding box center [171, 71] width 112 height 49
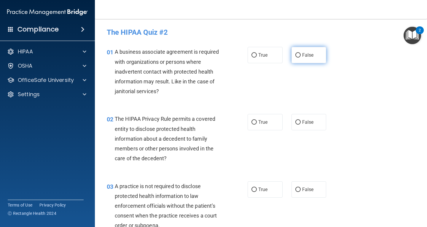
click at [298, 51] on label "False" at bounding box center [309, 55] width 35 height 16
click at [298, 53] on input "False" at bounding box center [297, 55] width 5 height 4
radio input "true"
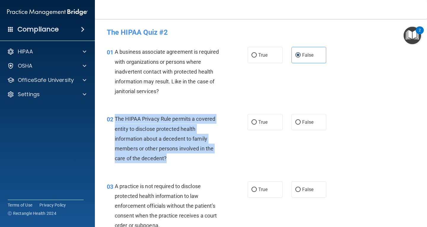
drag, startPoint x: 180, startPoint y: 157, endPoint x: 115, endPoint y: 118, distance: 76.4
click at [115, 118] on div "The HIPAA Privacy Rule permits a covered entity to disclose protected health in…" at bounding box center [171, 138] width 112 height 49
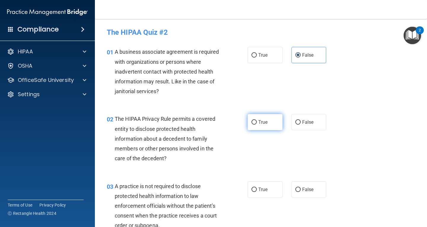
click at [262, 124] on span "True" at bounding box center [262, 122] width 9 height 6
click at [257, 124] on input "True" at bounding box center [254, 122] width 5 height 4
radio input "true"
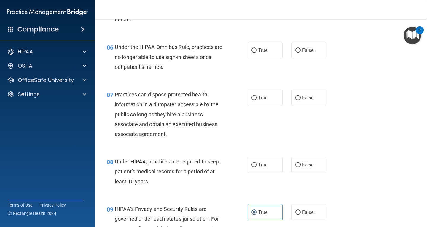
scroll to position [318, 0]
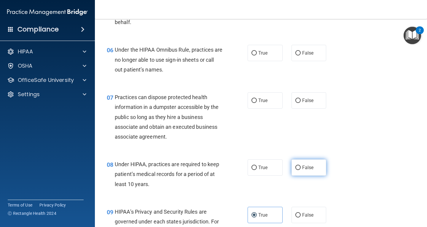
click at [317, 173] on label "False" at bounding box center [309, 167] width 35 height 16
click at [301, 170] on input "False" at bounding box center [297, 168] width 5 height 4
radio input "true"
click at [160, 139] on div "Practices can dispose protected health information in a dumpster accessible by …" at bounding box center [171, 116] width 112 height 49
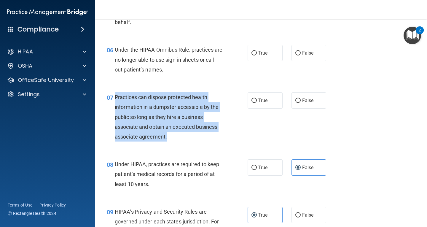
drag, startPoint x: 177, startPoint y: 136, endPoint x: 116, endPoint y: 96, distance: 73.1
click at [116, 96] on div "Practices can dispose protected health information in a dumpster accessible by …" at bounding box center [171, 116] width 112 height 49
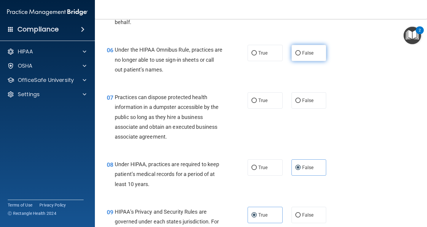
click at [292, 50] on label "False" at bounding box center [309, 53] width 35 height 16
click at [295, 51] on input "False" at bounding box center [297, 53] width 5 height 4
radio input "true"
click at [303, 103] on label "False" at bounding box center [309, 100] width 35 height 16
click at [301, 103] on input "False" at bounding box center [297, 100] width 5 height 4
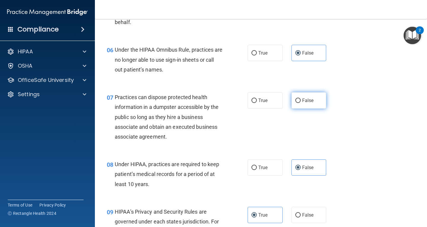
radio input "true"
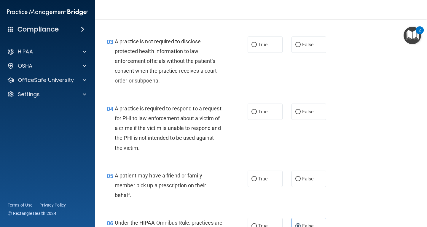
scroll to position [160, 0]
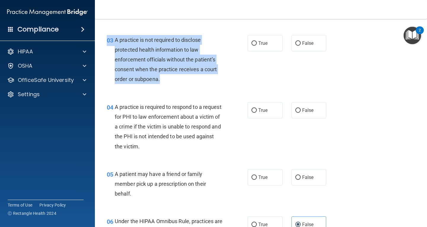
drag, startPoint x: 170, startPoint y: 72, endPoint x: 117, endPoint y: 24, distance: 71.4
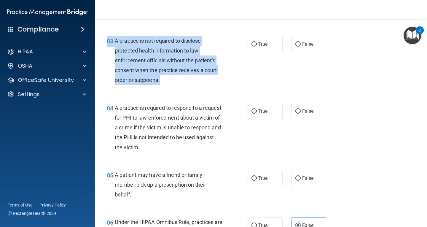
click at [147, 75] on div "A practice is not required to disclose protected health information to law enfo…" at bounding box center [171, 60] width 112 height 49
drag, startPoint x: 160, startPoint y: 84, endPoint x: 116, endPoint y: 41, distance: 61.5
click at [116, 41] on div "A practice is not required to disclose protected health information to law enfo…" at bounding box center [171, 60] width 112 height 49
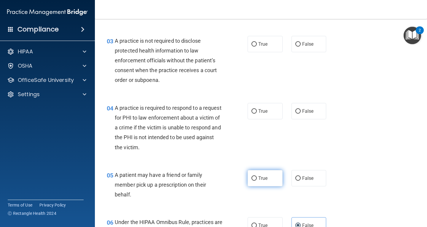
click at [261, 174] on label "True" at bounding box center [265, 178] width 35 height 16
click at [257, 176] on input "True" at bounding box center [254, 178] width 5 height 4
radio input "true"
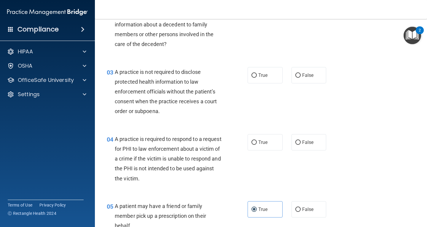
scroll to position [109, 0]
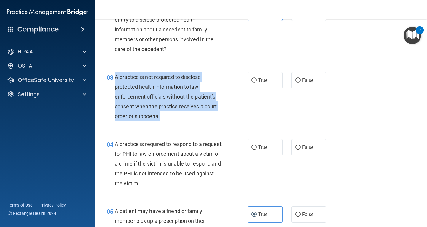
drag, startPoint x: 171, startPoint y: 119, endPoint x: 115, endPoint y: 75, distance: 71.2
click at [115, 75] on div "A practice is not required to disclose protected health information to law enfo…" at bounding box center [171, 96] width 112 height 49
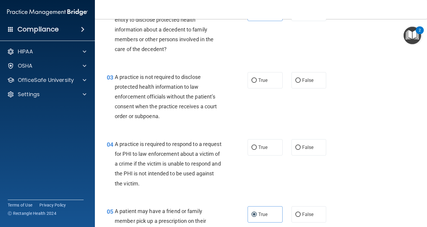
click at [177, 155] on span "A practice is required to respond to a request for PHI to law enforcement about…" at bounding box center [168, 164] width 107 height 46
drag, startPoint x: 178, startPoint y: 188, endPoint x: 174, endPoint y: 183, distance: 6.3
click at [177, 187] on div "A practice is required to respond to a request for PHI to law enforcement about…" at bounding box center [171, 163] width 112 height 49
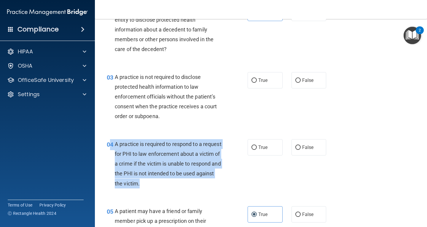
drag, startPoint x: 174, startPoint y: 183, endPoint x: 112, endPoint y: 142, distance: 74.7
click at [112, 142] on div "04 A practice is required to respond to a request for PHI to law enforcement ab…" at bounding box center [177, 165] width 159 height 52
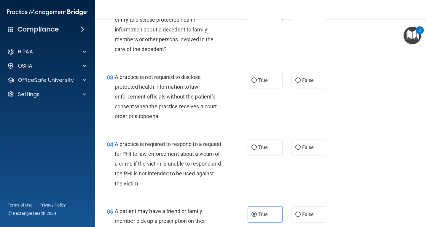
drag, startPoint x: 126, startPoint y: 147, endPoint x: 192, endPoint y: 136, distance: 66.5
click at [192, 136] on div "04 A practice is required to respond to a request for PHI to law enforcement ab…" at bounding box center [260, 165] width 317 height 67
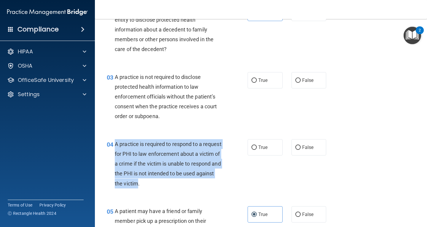
drag, startPoint x: 115, startPoint y: 142, endPoint x: 170, endPoint y: 183, distance: 68.5
click at [170, 183] on span "A practice is required to respond to a request for PHI to law enforcement about…" at bounding box center [168, 164] width 107 height 46
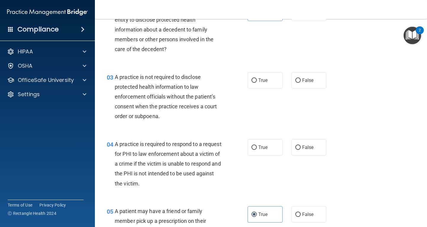
drag, startPoint x: 163, startPoint y: 158, endPoint x: 202, endPoint y: 91, distance: 77.5
click at [202, 91] on div "A practice is not required to disclose protected health information to law enfo…" at bounding box center [171, 96] width 112 height 49
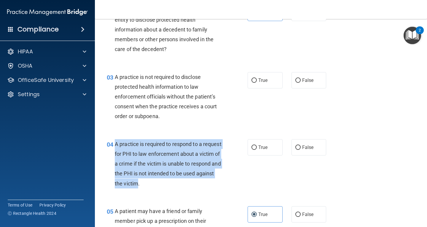
drag, startPoint x: 115, startPoint y: 144, endPoint x: 170, endPoint y: 185, distance: 68.3
click at [170, 185] on span "A practice is required to respond to a request for PHI to law enforcement about…" at bounding box center [168, 164] width 107 height 46
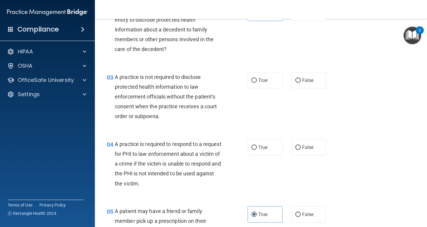
click at [217, 114] on div "A practice is not required to disclose protected health information to law enfo…" at bounding box center [171, 96] width 112 height 49
click at [268, 145] on label "True" at bounding box center [265, 147] width 35 height 16
click at [257, 145] on input "True" at bounding box center [254, 147] width 5 height 4
radio input "true"
click at [257, 76] on label "True" at bounding box center [265, 80] width 35 height 16
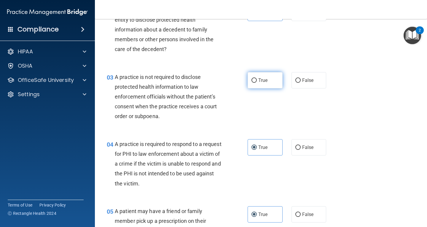
click at [257, 78] on input "True" at bounding box center [254, 80] width 5 height 4
radio input "true"
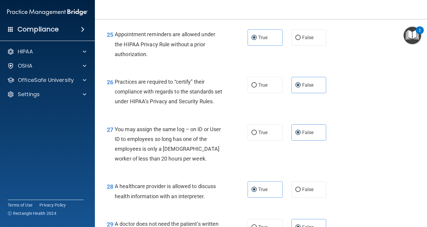
scroll to position [1509, 0]
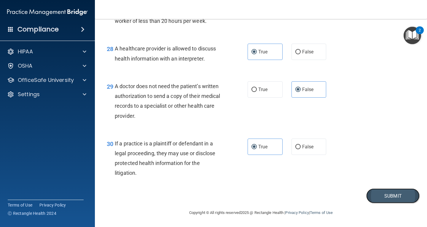
click at [397, 200] on button "Submit" at bounding box center [392, 195] width 53 height 15
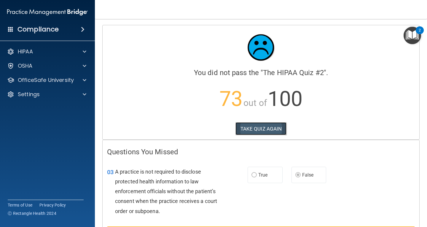
click at [252, 132] on button "TAKE QUIZ AGAIN" at bounding box center [261, 128] width 51 height 13
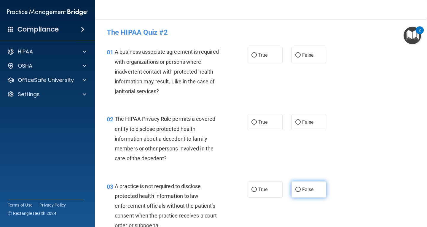
click at [315, 188] on label "False" at bounding box center [309, 189] width 35 height 16
click at [301, 188] on input "False" at bounding box center [297, 189] width 5 height 4
radio input "true"
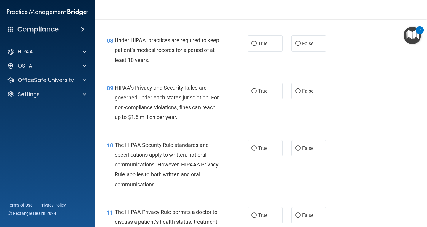
scroll to position [447, 0]
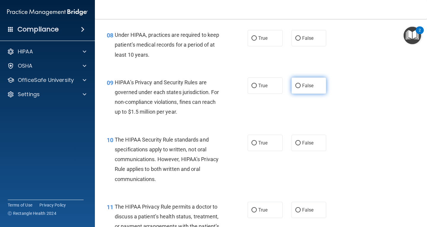
click at [302, 88] on label "False" at bounding box center [309, 85] width 35 height 16
click at [301, 88] on input "False" at bounding box center [297, 86] width 5 height 4
radio input "true"
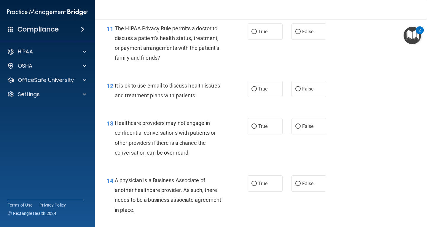
scroll to position [618, 0]
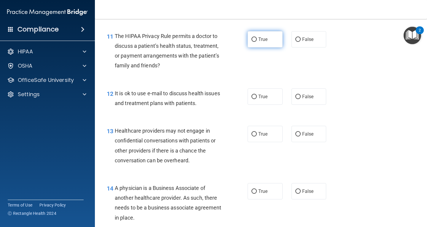
click at [264, 42] on span "True" at bounding box center [262, 39] width 9 height 6
click at [257, 42] on input "True" at bounding box center [254, 39] width 5 height 4
radio input "true"
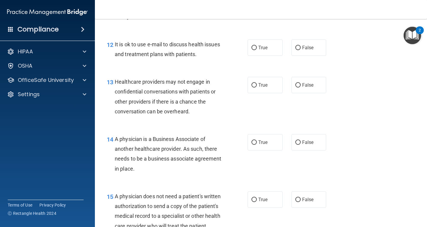
scroll to position [674, 0]
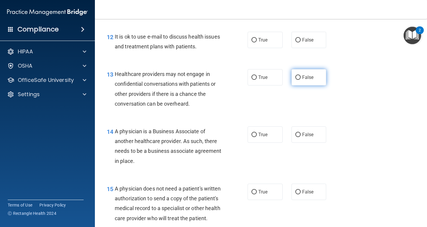
click at [310, 72] on label "False" at bounding box center [309, 77] width 35 height 16
click at [301, 75] on input "False" at bounding box center [297, 77] width 5 height 4
radio input "true"
click at [305, 131] on label "False" at bounding box center [309, 134] width 35 height 16
click at [301, 133] on input "False" at bounding box center [297, 135] width 5 height 4
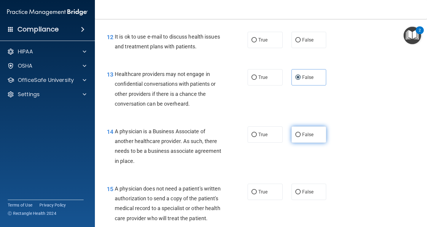
radio input "true"
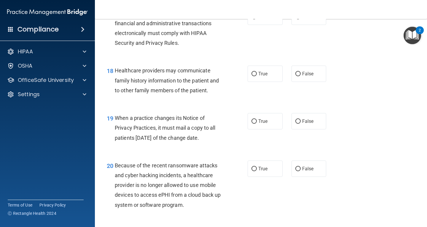
scroll to position [971, 0]
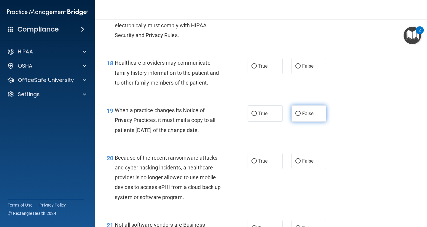
click at [297, 116] on input "False" at bounding box center [297, 114] width 5 height 4
radio input "true"
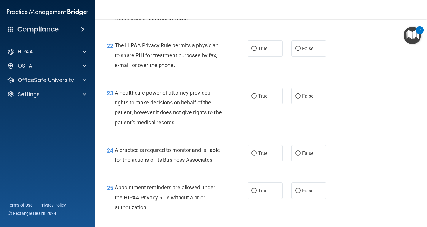
scroll to position [1191, 0]
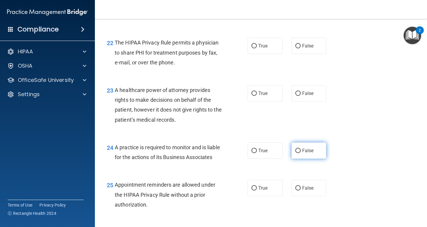
click at [302, 153] on span "False" at bounding box center [308, 151] width 12 height 6
click at [301, 153] on input "False" at bounding box center [297, 151] width 5 height 4
radio input "true"
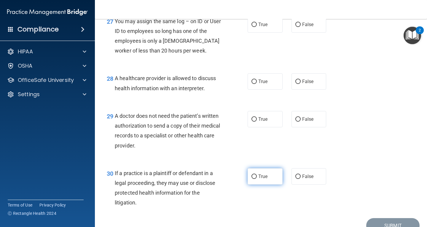
click at [249, 185] on label "True" at bounding box center [265, 176] width 35 height 16
click at [252, 179] on input "True" at bounding box center [254, 176] width 5 height 4
radio input "true"
click at [256, 127] on label "True" at bounding box center [265, 119] width 35 height 16
click at [256, 122] on input "True" at bounding box center [254, 119] width 5 height 4
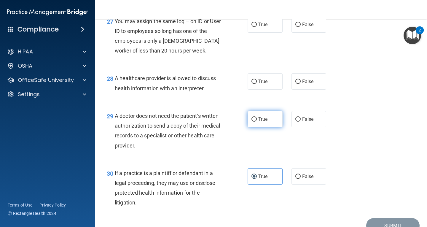
radio input "true"
click at [258, 84] on span "True" at bounding box center [262, 82] width 9 height 6
click at [257, 84] on input "True" at bounding box center [254, 81] width 5 height 4
radio input "true"
click at [315, 33] on label "False" at bounding box center [309, 24] width 35 height 16
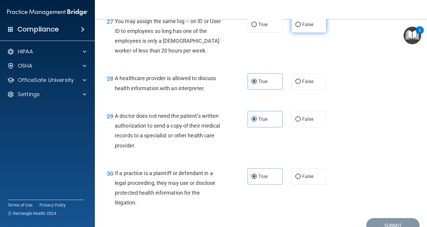
click at [301, 27] on input "False" at bounding box center [297, 25] width 5 height 4
radio input "true"
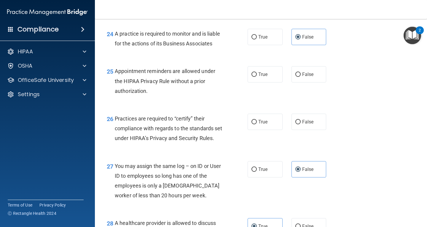
scroll to position [1294, 0]
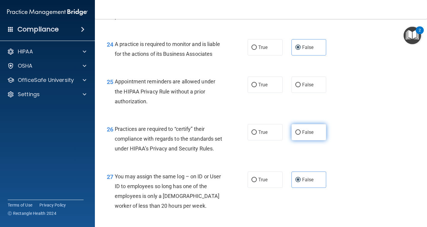
click at [310, 135] on span "False" at bounding box center [308, 132] width 12 height 6
click at [301, 135] on input "False" at bounding box center [297, 132] width 5 height 4
radio input "true"
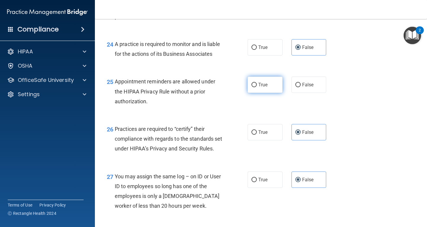
click at [265, 88] on span "True" at bounding box center [262, 85] width 9 height 6
click at [257, 87] on input "True" at bounding box center [254, 85] width 5 height 4
radio input "true"
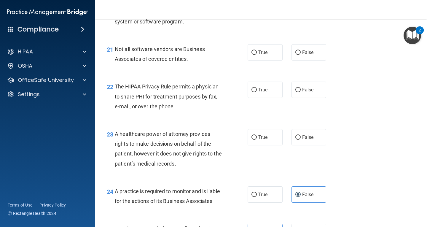
scroll to position [1144, 0]
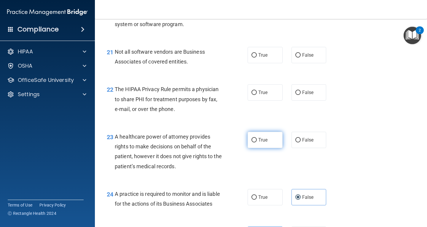
click at [261, 143] on span "True" at bounding box center [262, 140] width 9 height 6
click at [257, 142] on input "True" at bounding box center [254, 140] width 5 height 4
radio input "true"
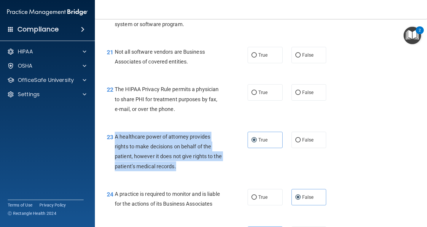
drag, startPoint x: 197, startPoint y: 178, endPoint x: 116, endPoint y: 147, distance: 86.7
click at [116, 147] on div "A healthcare power of attorney provides rights to make decisions on behalf of t…" at bounding box center [171, 151] width 112 height 39
click at [297, 142] on input "False" at bounding box center [297, 140] width 5 height 4
radio input "true"
radio input "false"
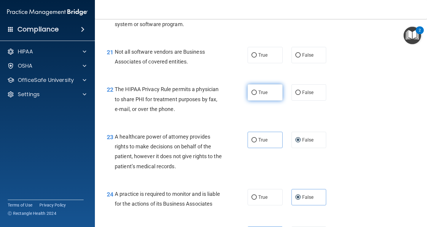
click at [270, 101] on label "True" at bounding box center [265, 92] width 35 height 16
click at [257, 95] on input "True" at bounding box center [254, 92] width 5 height 4
radio input "true"
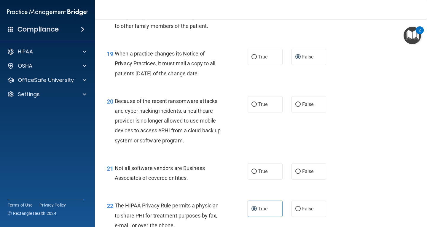
scroll to position [1026, 0]
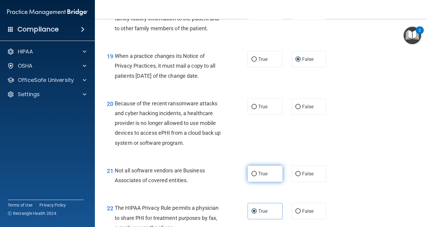
click at [273, 182] on label "True" at bounding box center [265, 174] width 35 height 16
click at [257, 176] on input "True" at bounding box center [254, 174] width 5 height 4
radio input "true"
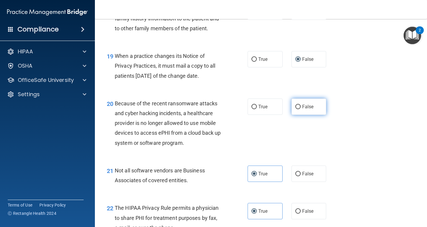
click at [311, 115] on label "False" at bounding box center [309, 106] width 35 height 16
click at [301, 109] on input "False" at bounding box center [297, 107] width 5 height 4
radio input "true"
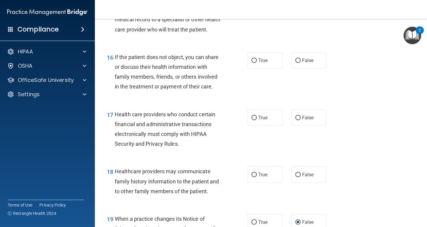
scroll to position [855, 0]
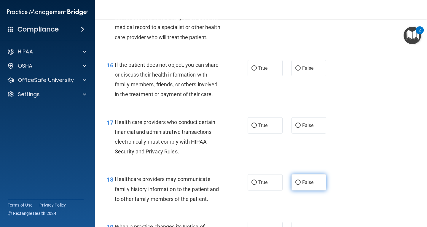
click at [292, 190] on label "False" at bounding box center [309, 182] width 35 height 16
click at [295, 185] on input "False" at bounding box center [297, 182] width 5 height 4
radio input "true"
click at [258, 128] on span "True" at bounding box center [262, 126] width 9 height 6
click at [257, 128] on input "True" at bounding box center [254, 125] width 5 height 4
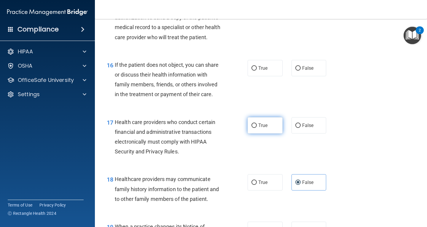
radio input "true"
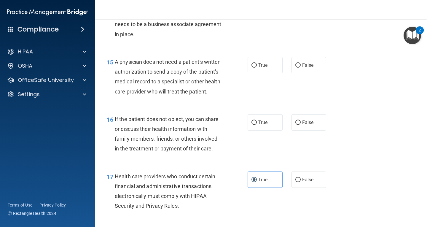
scroll to position [791, 0]
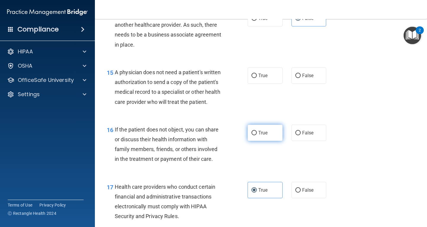
click at [265, 136] on span "True" at bounding box center [262, 133] width 9 height 6
click at [257, 135] on input "True" at bounding box center [254, 133] width 5 height 4
radio input "true"
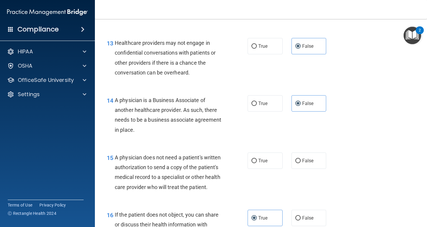
scroll to position [700, 0]
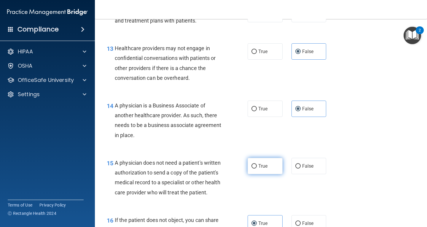
click at [258, 165] on span "True" at bounding box center [262, 166] width 9 height 6
click at [257, 165] on input "True" at bounding box center [254, 166] width 5 height 4
radio input "true"
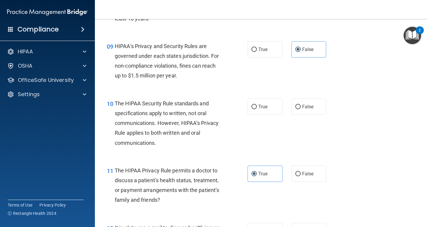
scroll to position [481, 0]
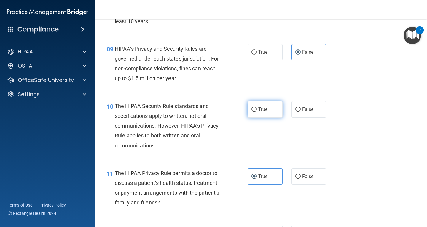
click at [260, 110] on span "True" at bounding box center [262, 109] width 9 height 6
click at [257, 110] on input "True" at bounding box center [254, 109] width 5 height 4
radio input "true"
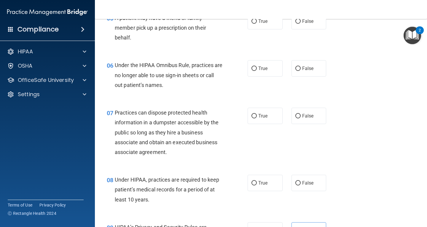
scroll to position [300, 0]
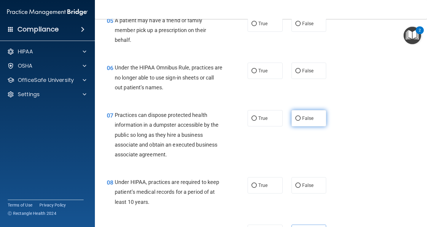
click at [309, 116] on span "False" at bounding box center [308, 118] width 12 height 6
click at [301, 116] on input "False" at bounding box center [297, 118] width 5 height 4
radio input "true"
click at [304, 183] on span "False" at bounding box center [308, 185] width 12 height 6
click at [301, 183] on input "False" at bounding box center [297, 185] width 5 height 4
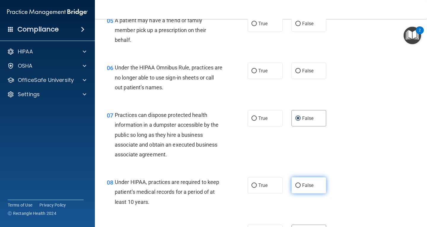
radio input "true"
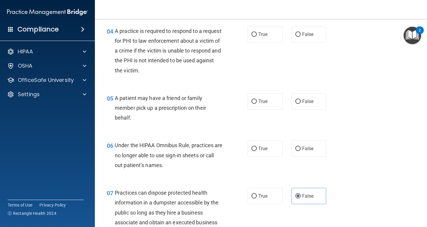
scroll to position [214, 0]
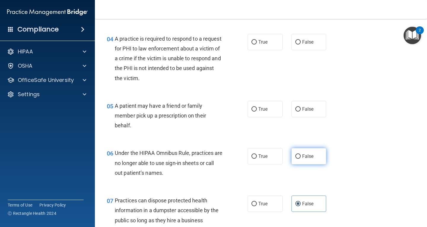
click at [316, 152] on label "False" at bounding box center [309, 156] width 35 height 16
click at [301, 154] on input "False" at bounding box center [297, 156] width 5 height 4
radio input "true"
click at [270, 116] on label "True" at bounding box center [265, 109] width 35 height 16
click at [257, 112] on input "True" at bounding box center [254, 109] width 5 height 4
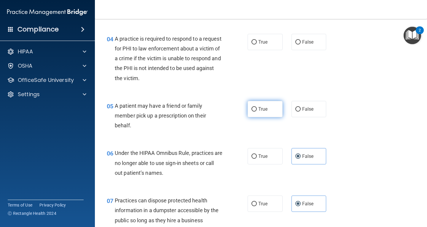
radio input "true"
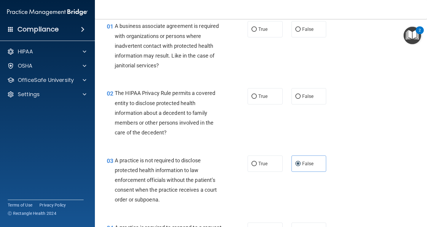
scroll to position [21, 0]
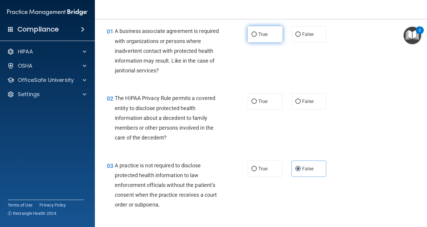
click at [271, 34] on label "True" at bounding box center [265, 34] width 35 height 16
click at [257, 34] on input "True" at bounding box center [254, 34] width 5 height 4
radio input "true"
click at [256, 97] on label "True" at bounding box center [265, 101] width 35 height 16
click at [256, 99] on input "True" at bounding box center [254, 101] width 5 height 4
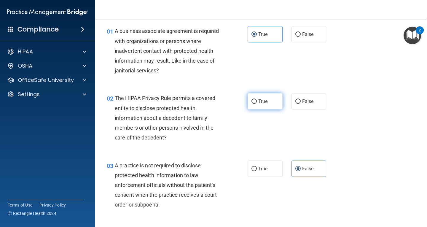
radio input "true"
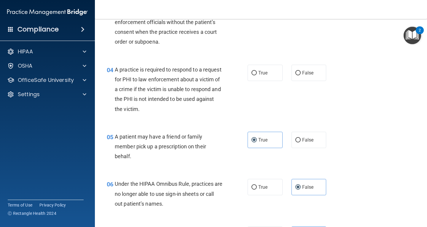
scroll to position [186, 0]
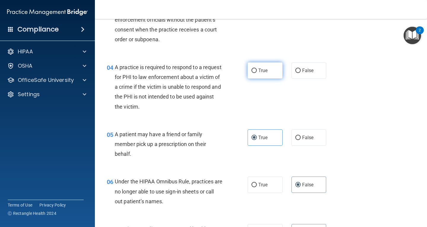
click at [267, 69] on label "True" at bounding box center [265, 70] width 35 height 16
click at [257, 69] on input "True" at bounding box center [254, 71] width 5 height 4
radio input "true"
click at [422, 61] on main "- The HIPAA Quiz #2 This quiz doesn’t expire until . Are you sure you want to t…" at bounding box center [261, 123] width 332 height 208
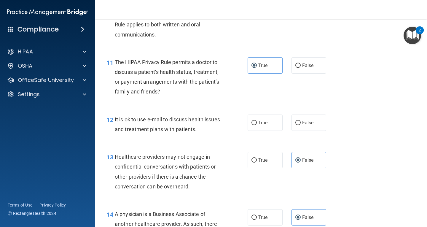
scroll to position [576, 0]
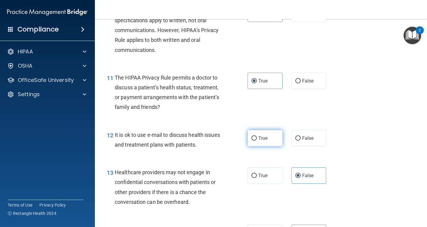
click at [259, 137] on span "True" at bounding box center [262, 138] width 9 height 6
click at [257, 137] on input "True" at bounding box center [254, 138] width 5 height 4
radio input "true"
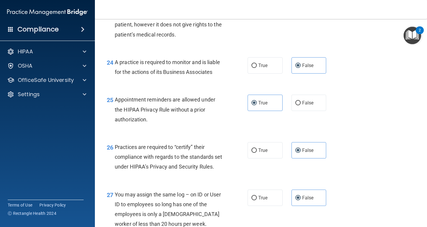
scroll to position [1509, 0]
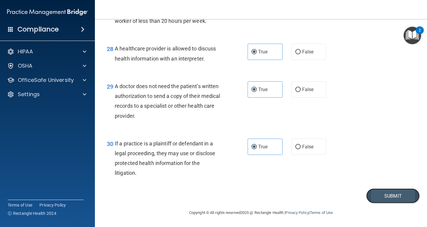
click at [381, 196] on button "Submit" at bounding box center [392, 195] width 53 height 15
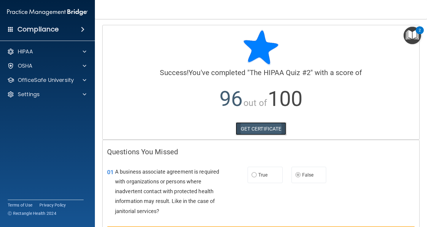
click at [266, 129] on link "GET CERTIFICATE" at bounding box center [261, 128] width 51 height 13
click at [50, 53] on div "HIPAA" at bounding box center [40, 51] width 74 height 7
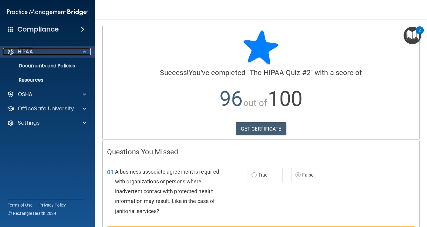
click at [50, 53] on div "HIPAA" at bounding box center [40, 51] width 74 height 7
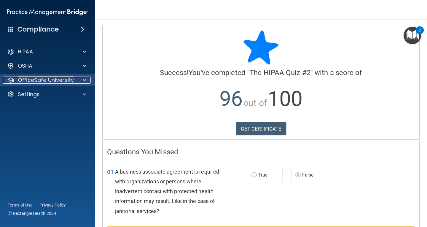
click at [58, 77] on p "OfficeSafe University" at bounding box center [46, 80] width 56 height 7
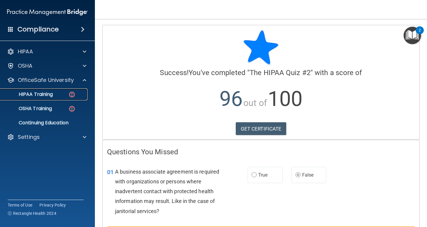
click at [56, 94] on div "HIPAA Training" at bounding box center [44, 94] width 81 height 6
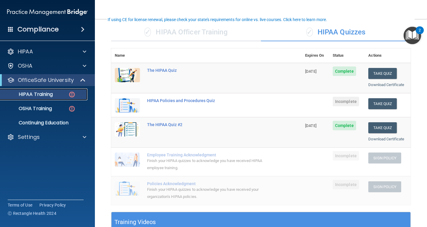
scroll to position [42, 0]
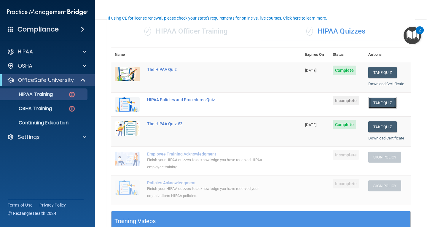
click at [375, 98] on button "Take Quiz" at bounding box center [382, 102] width 28 height 11
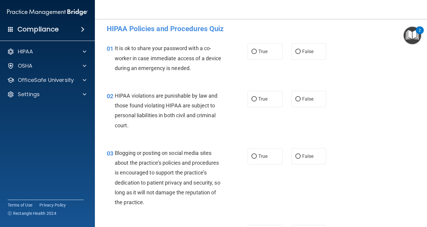
scroll to position [1, 0]
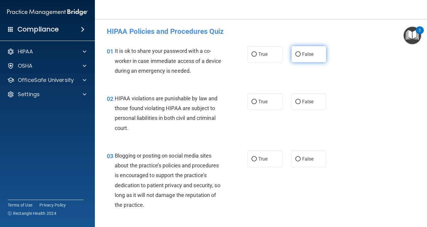
click at [305, 54] on span "False" at bounding box center [308, 54] width 12 height 6
click at [301, 54] on input "False" at bounding box center [297, 54] width 5 height 4
radio input "true"
click at [273, 99] on label "True" at bounding box center [265, 101] width 35 height 16
click at [257, 100] on input "True" at bounding box center [254, 102] width 5 height 4
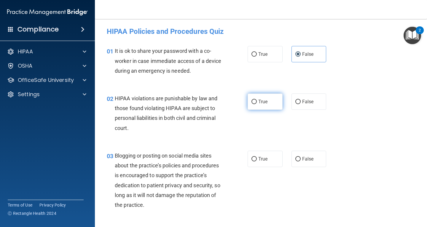
radio input "true"
click at [269, 160] on label "True" at bounding box center [265, 159] width 35 height 16
click at [257, 160] on input "True" at bounding box center [254, 159] width 5 height 4
radio input "true"
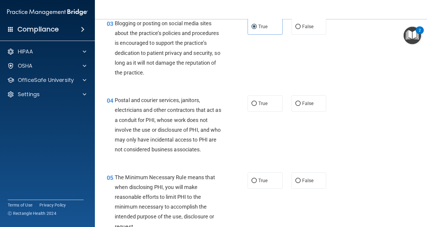
scroll to position [147, 0]
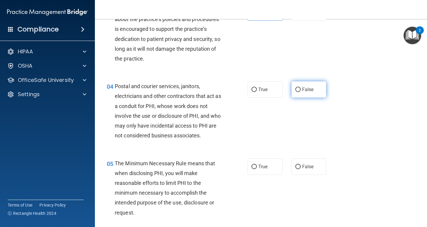
click at [306, 88] on span "False" at bounding box center [308, 90] width 12 height 6
click at [301, 88] on input "False" at bounding box center [297, 90] width 5 height 4
radio input "true"
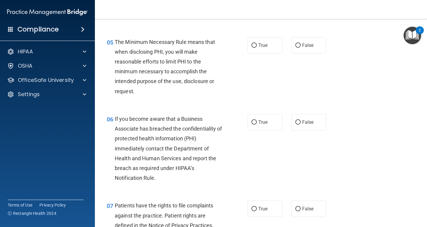
scroll to position [271, 0]
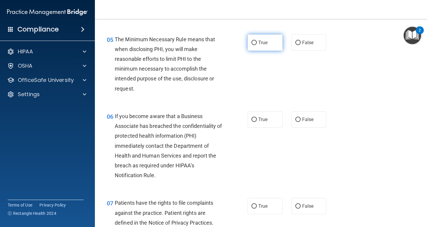
click at [260, 39] on label "True" at bounding box center [265, 42] width 35 height 16
click at [257, 41] on input "True" at bounding box center [254, 43] width 5 height 4
radio input "true"
click at [260, 117] on span "True" at bounding box center [262, 120] width 9 height 6
click at [257, 117] on input "True" at bounding box center [254, 119] width 5 height 4
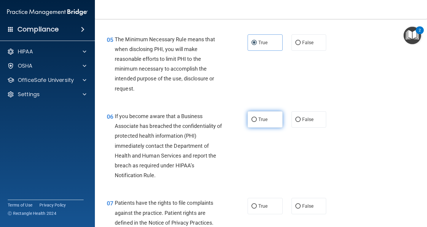
radio input "true"
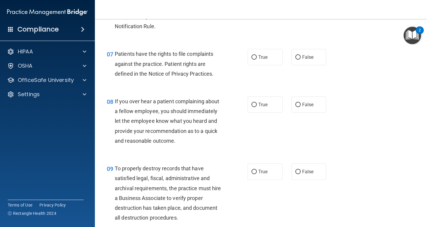
scroll to position [423, 0]
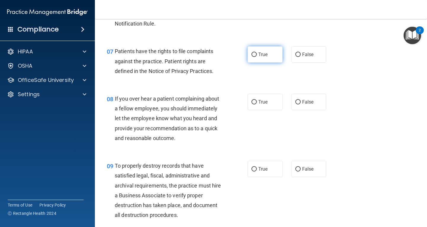
click at [253, 55] on input "True" at bounding box center [254, 55] width 5 height 4
radio input "true"
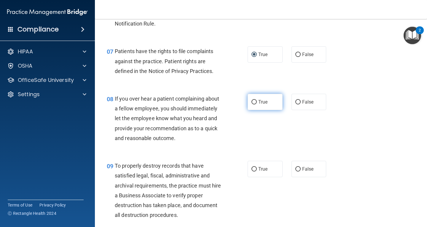
click at [265, 102] on span "True" at bounding box center [262, 102] width 9 height 6
click at [257, 102] on input "True" at bounding box center [254, 102] width 5 height 4
radio input "true"
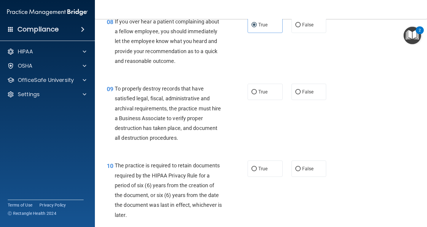
scroll to position [503, 0]
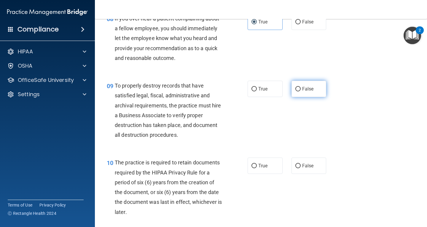
click at [316, 93] on label "False" at bounding box center [309, 89] width 35 height 16
click at [301, 91] on input "False" at bounding box center [297, 89] width 5 height 4
radio input "true"
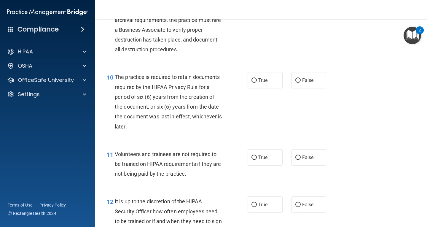
scroll to position [597, 0]
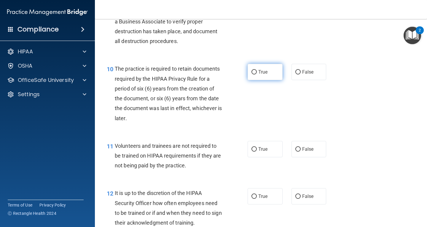
click at [271, 69] on label "True" at bounding box center [265, 72] width 35 height 16
click at [257, 70] on input "True" at bounding box center [254, 72] width 5 height 4
radio input "true"
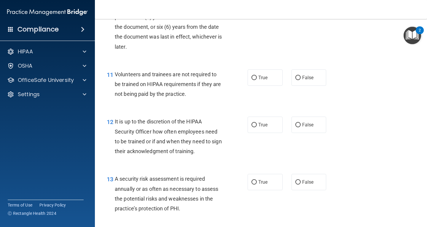
scroll to position [671, 0]
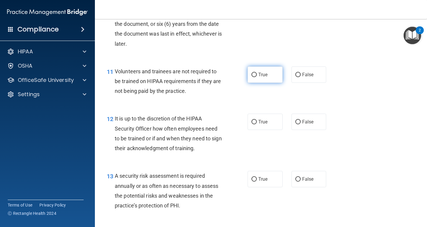
click at [273, 77] on label "True" at bounding box center [265, 74] width 35 height 16
click at [257, 77] on input "True" at bounding box center [254, 75] width 5 height 4
radio input "true"
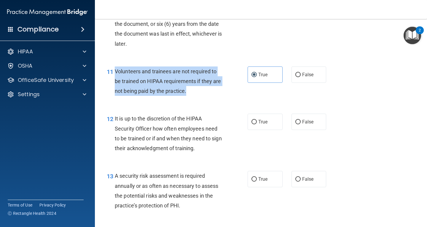
drag, startPoint x: 197, startPoint y: 90, endPoint x: 116, endPoint y: 70, distance: 83.2
click at [116, 70] on div "Volunteers and trainees are not required to be trained on HIPAA requirements if…" at bounding box center [171, 81] width 112 height 30
click at [297, 74] on input "False" at bounding box center [297, 75] width 5 height 4
radio input "true"
radio input "false"
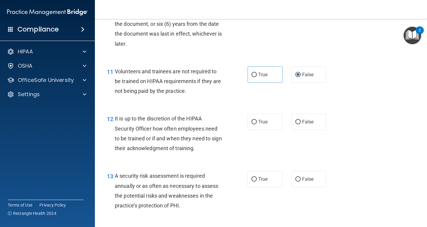
click at [205, 141] on span "It is up to the discretion of the HIPAA Security Officer how often employees ne…" at bounding box center [168, 133] width 107 height 36
click at [293, 104] on div "11 Volunteers and trainees are not required to be trained on HIPAA requirements…" at bounding box center [260, 82] width 317 height 47
click at [261, 121] on span "True" at bounding box center [262, 122] width 9 height 6
click at [257, 121] on input "True" at bounding box center [254, 122] width 5 height 4
radio input "true"
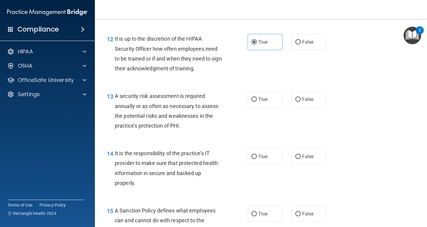
scroll to position [754, 0]
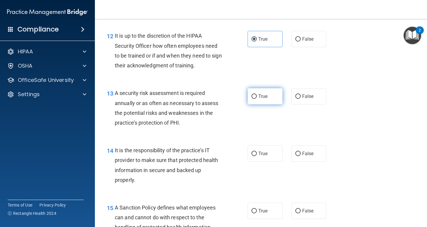
click at [263, 96] on span "True" at bounding box center [262, 96] width 9 height 6
click at [257, 96] on input "True" at bounding box center [254, 96] width 5 height 4
radio input "true"
click at [264, 154] on span "True" at bounding box center [262, 154] width 9 height 6
click at [257, 154] on input "True" at bounding box center [254, 154] width 5 height 4
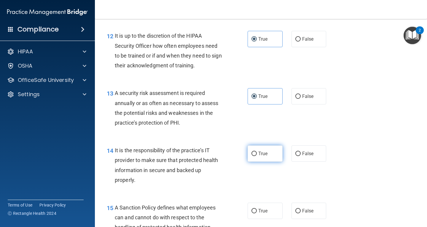
radio input "true"
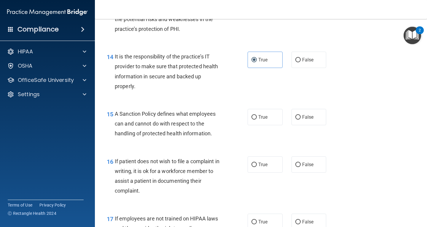
scroll to position [850, 0]
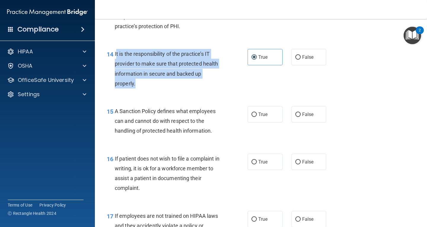
drag, startPoint x: 166, startPoint y: 88, endPoint x: 116, endPoint y: 53, distance: 60.7
click at [116, 53] on div "14 It is the responsibility of the practice’s IT provider to make sure that pro…" at bounding box center [177, 70] width 159 height 42
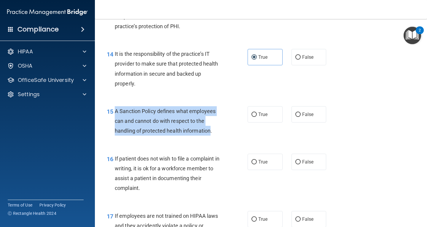
drag, startPoint x: 211, startPoint y: 132, endPoint x: 115, endPoint y: 108, distance: 99.1
click at [115, 108] on span "A Sanction Policy defines what employees can and cannot do with respect to the …" at bounding box center [165, 121] width 101 height 26
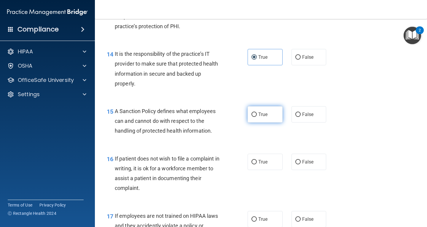
click at [255, 116] on label "True" at bounding box center [265, 114] width 35 height 16
click at [255, 116] on input "True" at bounding box center [254, 114] width 5 height 4
radio input "true"
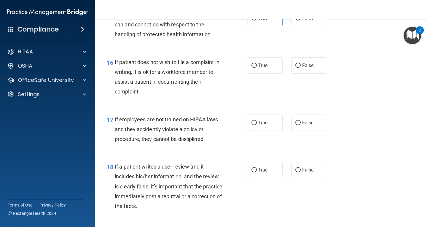
scroll to position [974, 0]
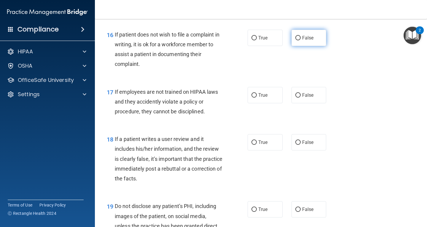
click at [295, 36] on input "False" at bounding box center [297, 38] width 5 height 4
radio input "true"
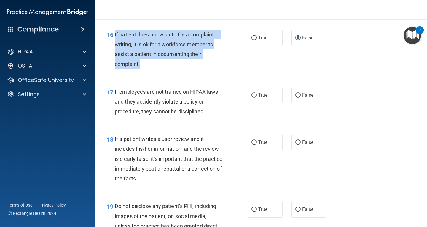
drag, startPoint x: 157, startPoint y: 60, endPoint x: 114, endPoint y: 33, distance: 51.0
click at [114, 33] on div "16 If patient does not wish to file a complaint in writing, it is ok for a work…" at bounding box center [177, 51] width 159 height 42
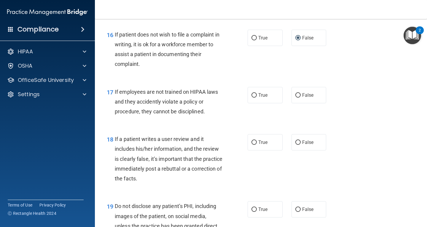
click at [162, 87] on div "If employees are not trained on HIPAA laws and they accidently violate a policy…" at bounding box center [171, 102] width 112 height 30
click at [263, 94] on span "True" at bounding box center [262, 95] width 9 height 6
click at [257, 94] on input "True" at bounding box center [254, 95] width 5 height 4
radio input "true"
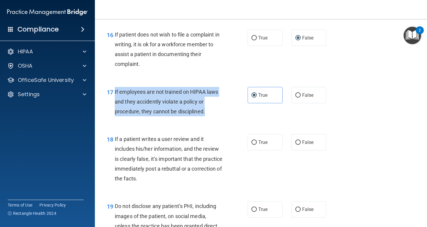
drag, startPoint x: 212, startPoint y: 117, endPoint x: 114, endPoint y: 88, distance: 102.2
click at [114, 88] on div "17 If employees are not trained on HIPAA laws and they accidently violate a pol…" at bounding box center [177, 103] width 159 height 33
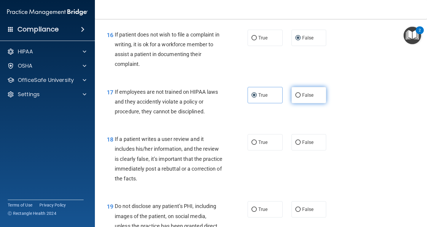
click at [303, 97] on span "False" at bounding box center [308, 95] width 12 height 6
click at [301, 97] on input "False" at bounding box center [297, 95] width 5 height 4
radio input "true"
radio input "false"
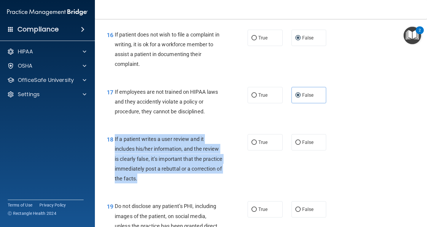
drag, startPoint x: 180, startPoint y: 176, endPoint x: 115, endPoint y: 135, distance: 77.6
click at [115, 135] on div "If a patient writes a user review and it includes his/her information, and the …" at bounding box center [171, 158] width 112 height 49
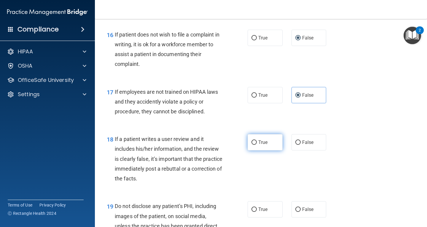
click at [262, 143] on span "True" at bounding box center [262, 142] width 9 height 6
click at [257, 143] on input "True" at bounding box center [254, 142] width 5 height 4
radio input "true"
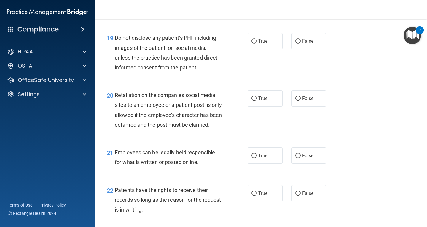
scroll to position [1145, 0]
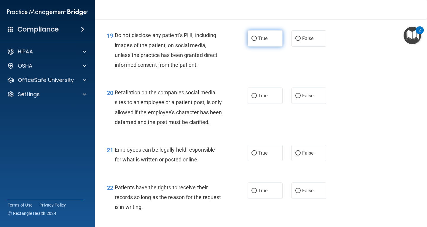
click at [263, 38] on span "True" at bounding box center [262, 39] width 9 height 6
click at [257, 38] on input "True" at bounding box center [254, 38] width 5 height 4
radio input "true"
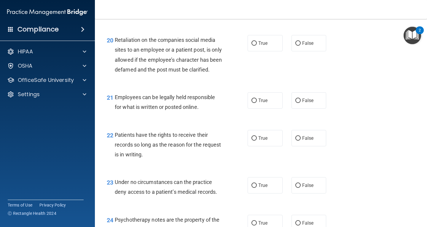
scroll to position [1200, 0]
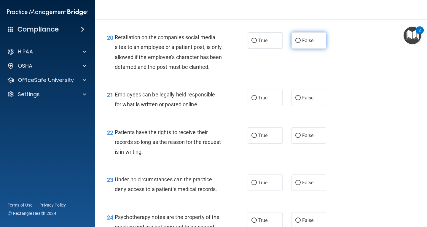
click at [303, 37] on label "False" at bounding box center [309, 40] width 35 height 16
click at [301, 39] on input "False" at bounding box center [297, 41] width 5 height 4
radio input "true"
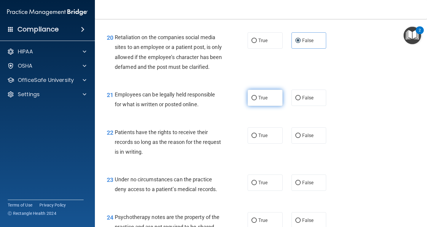
click at [268, 106] on label "True" at bounding box center [265, 98] width 35 height 16
click at [257, 100] on input "True" at bounding box center [254, 98] width 5 height 4
radio input "true"
click at [252, 144] on label "True" at bounding box center [265, 135] width 35 height 16
click at [252, 138] on input "True" at bounding box center [254, 135] width 5 height 4
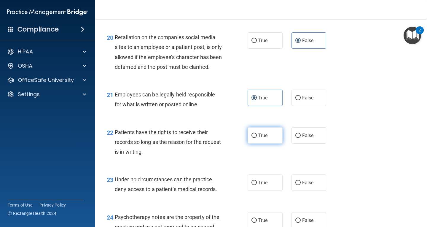
radio input "true"
click at [322, 144] on label "False" at bounding box center [309, 135] width 35 height 16
click at [301, 138] on input "False" at bounding box center [297, 135] width 5 height 4
radio input "true"
radio input "false"
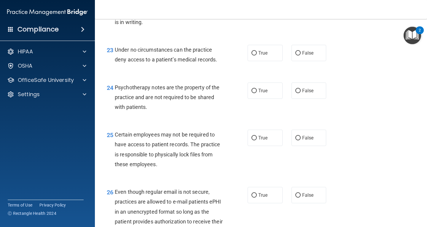
scroll to position [1316, 0]
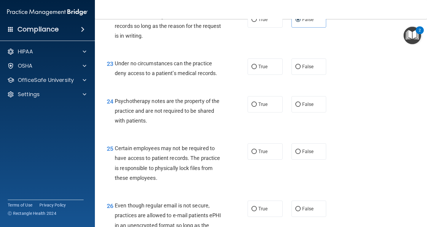
click at [236, 79] on div "23 Under no circumstances can the practice deny access to a patient’s medical r…" at bounding box center [177, 69] width 159 height 23
click at [245, 78] on div "23 Under no circumstances can the practice deny access to a patient’s medical r…" at bounding box center [177, 69] width 159 height 23
click at [252, 69] on input "True" at bounding box center [254, 67] width 5 height 4
radio input "true"
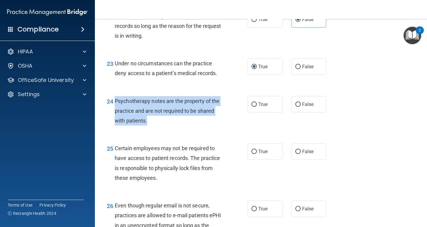
drag, startPoint x: 169, startPoint y: 133, endPoint x: 115, endPoint y: 113, distance: 57.0
click at [115, 113] on div "Psychotherapy notes are the property of the practice and are not required to be…" at bounding box center [171, 111] width 112 height 30
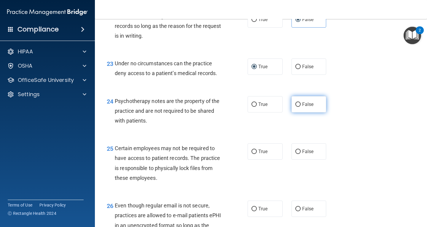
click at [304, 107] on span "False" at bounding box center [308, 104] width 12 height 6
click at [301, 107] on input "False" at bounding box center [297, 104] width 5 height 4
radio input "true"
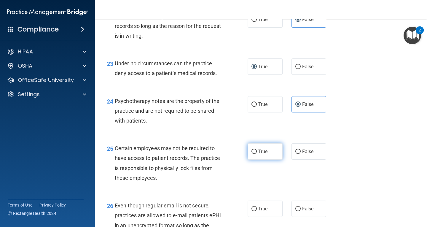
click at [272, 160] on label "True" at bounding box center [265, 151] width 35 height 16
click at [257, 154] on input "True" at bounding box center [254, 152] width 5 height 4
radio input "true"
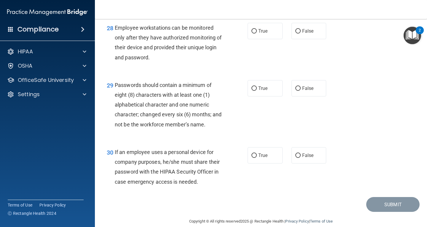
scroll to position [1606, 0]
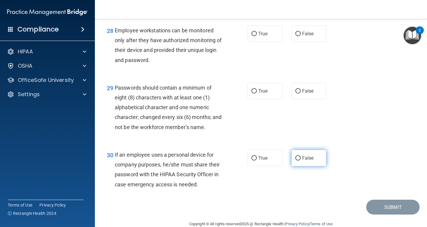
click at [310, 163] on label "False" at bounding box center [309, 158] width 35 height 16
click at [301, 160] on input "False" at bounding box center [297, 158] width 5 height 4
radio input "true"
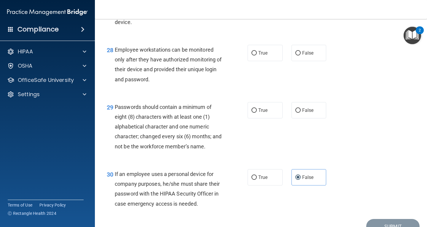
scroll to position [1617, 0]
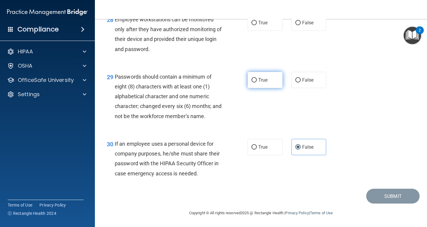
click at [269, 87] on label "True" at bounding box center [265, 80] width 35 height 16
click at [257, 82] on input "True" at bounding box center [254, 80] width 5 height 4
radio input "true"
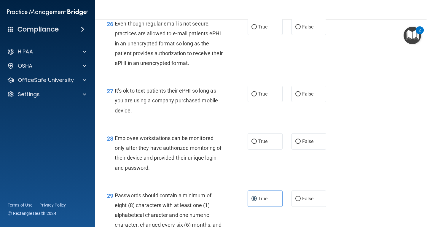
scroll to position [1495, 0]
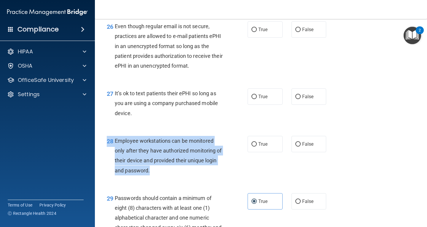
drag, startPoint x: 176, startPoint y: 178, endPoint x: 116, endPoint y: 145, distance: 68.1
click at [116, 145] on div "28 Employee workstations can be monitored only after they have authorized monit…" at bounding box center [260, 156] width 317 height 57
click at [121, 152] on span "Employee workstations can be monitored only after they have authorized monitori…" at bounding box center [168, 156] width 107 height 36
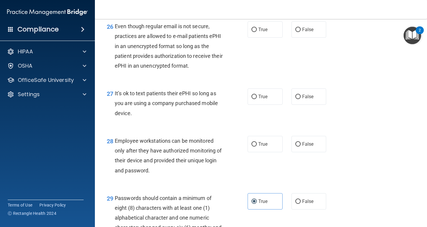
click at [282, 105] on div "True False" at bounding box center [290, 96] width 84 height 16
click at [267, 105] on label "True" at bounding box center [265, 96] width 35 height 16
click at [257, 99] on input "True" at bounding box center [254, 97] width 5 height 4
radio input "true"
click at [271, 38] on label "True" at bounding box center [265, 29] width 35 height 16
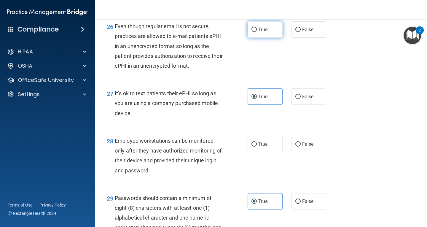
click at [257, 32] on input "True" at bounding box center [254, 30] width 5 height 4
radio input "true"
click at [258, 147] on span "True" at bounding box center [262, 144] width 9 height 6
click at [257, 147] on input "True" at bounding box center [254, 144] width 5 height 4
radio input "true"
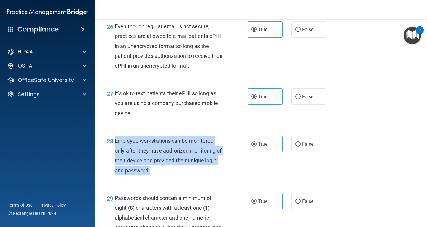
drag, startPoint x: 163, startPoint y: 179, endPoint x: 119, endPoint y: 152, distance: 51.9
click at [113, 146] on div "28 Employee workstations can be monitored only after they have authorized monit…" at bounding box center [177, 157] width 159 height 42
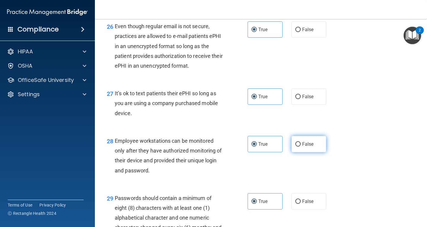
click at [317, 152] on label "False" at bounding box center [309, 144] width 35 height 16
click at [301, 147] on input "False" at bounding box center [297, 144] width 5 height 4
radio input "true"
radio input "false"
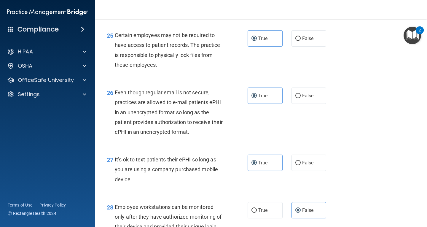
scroll to position [1627, 0]
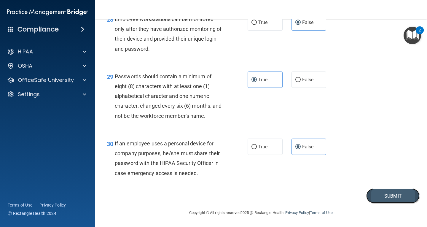
click at [392, 201] on button "Submit" at bounding box center [392, 195] width 53 height 15
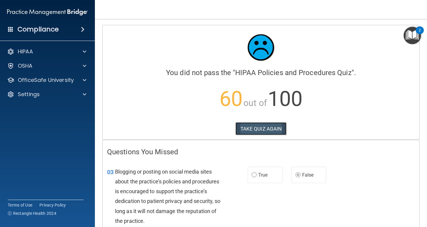
click at [252, 135] on button "TAKE QUIZ AGAIN" at bounding box center [261, 128] width 51 height 13
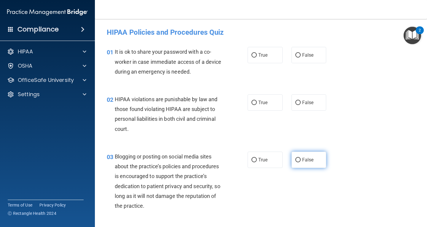
click at [297, 160] on input "False" at bounding box center [297, 160] width 5 height 4
radio input "true"
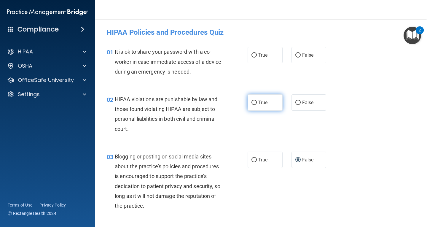
click at [253, 104] on input "True" at bounding box center [254, 103] width 5 height 4
radio input "true"
click at [308, 55] on span "False" at bounding box center [308, 55] width 12 height 6
click at [301, 55] on input "False" at bounding box center [297, 55] width 5 height 4
radio input "true"
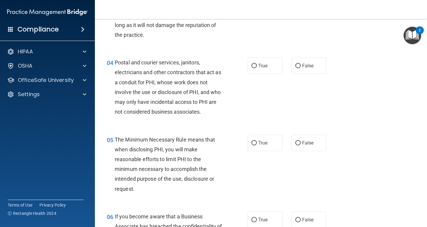
scroll to position [174, 0]
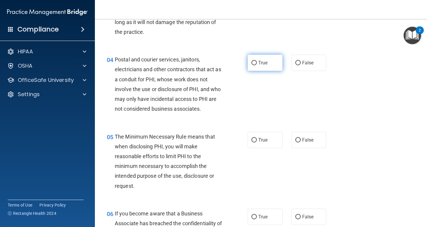
click at [261, 64] on span "True" at bounding box center [262, 63] width 9 height 6
click at [257, 64] on input "True" at bounding box center [254, 63] width 5 height 4
radio input "true"
click at [267, 136] on label "True" at bounding box center [265, 140] width 35 height 16
click at [257, 138] on input "True" at bounding box center [254, 140] width 5 height 4
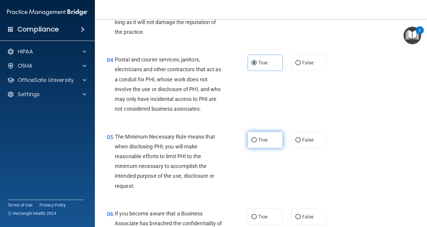
radio input "true"
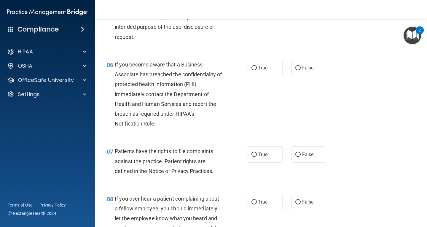
scroll to position [325, 0]
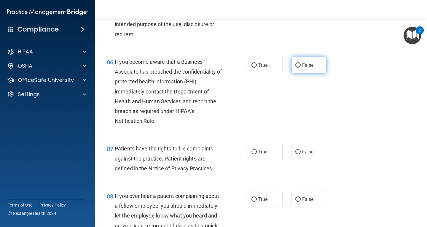
click at [304, 68] on label "False" at bounding box center [309, 65] width 35 height 16
click at [301, 68] on input "False" at bounding box center [297, 65] width 5 height 4
radio input "true"
click at [249, 149] on label "True" at bounding box center [265, 152] width 35 height 16
click at [252, 150] on input "True" at bounding box center [254, 152] width 5 height 4
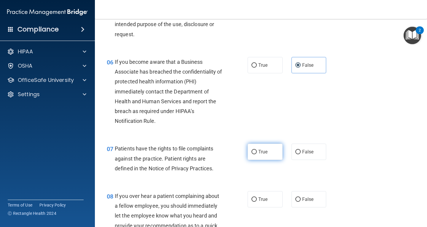
radio input "true"
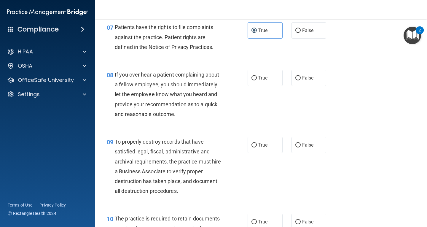
scroll to position [458, 0]
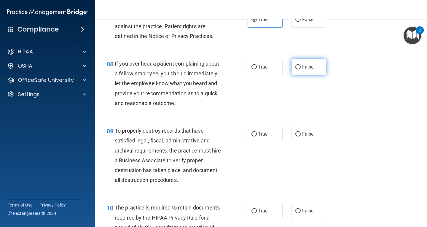
click at [309, 64] on label "False" at bounding box center [309, 67] width 35 height 16
click at [301, 65] on input "False" at bounding box center [297, 67] width 5 height 4
radio input "true"
click at [302, 133] on span "False" at bounding box center [308, 134] width 12 height 6
click at [301, 133] on input "False" at bounding box center [297, 134] width 5 height 4
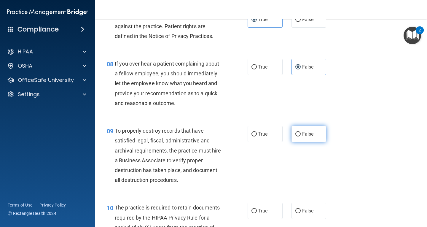
radio input "true"
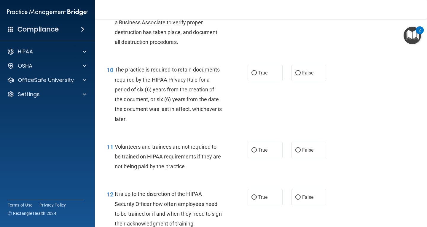
scroll to position [604, 0]
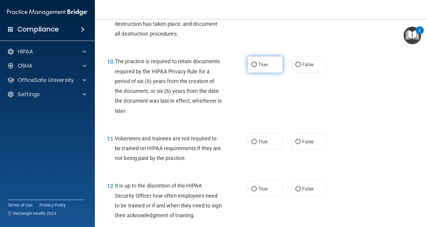
click at [264, 64] on span "True" at bounding box center [262, 65] width 9 height 6
click at [257, 64] on input "True" at bounding box center [254, 65] width 5 height 4
radio input "true"
click at [309, 137] on label "False" at bounding box center [309, 141] width 35 height 16
click at [301, 140] on input "False" at bounding box center [297, 142] width 5 height 4
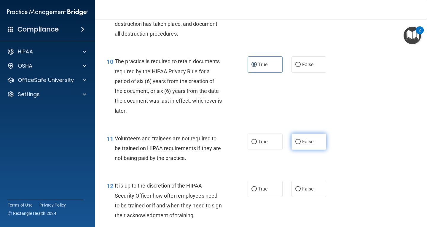
radio input "true"
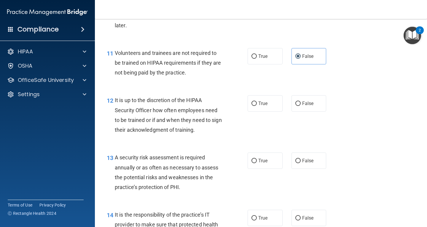
scroll to position [695, 0]
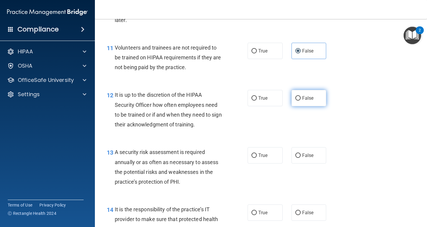
click at [292, 98] on label "False" at bounding box center [309, 98] width 35 height 16
click at [295, 98] on input "False" at bounding box center [297, 98] width 5 height 4
radio input "true"
click at [274, 156] on label "True" at bounding box center [265, 155] width 35 height 16
click at [257, 156] on input "True" at bounding box center [254, 155] width 5 height 4
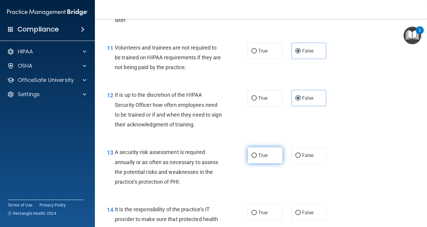
radio input "true"
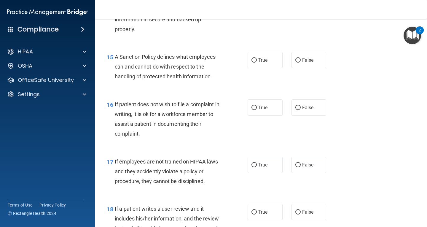
scroll to position [874, 0]
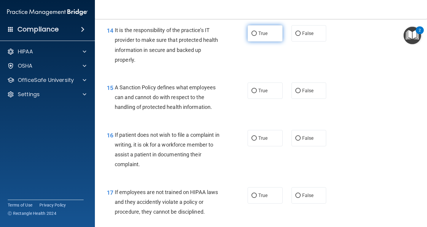
click at [271, 38] on label "True" at bounding box center [265, 33] width 35 height 16
click at [257, 36] on input "True" at bounding box center [254, 33] width 5 height 4
radio input "true"
click at [260, 90] on span "True" at bounding box center [262, 91] width 9 height 6
click at [257, 90] on input "True" at bounding box center [254, 91] width 5 height 4
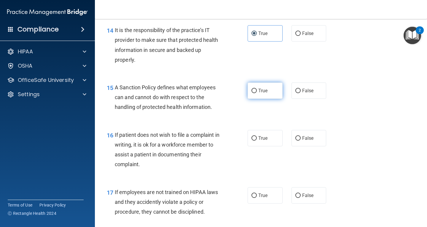
radio input "true"
click at [313, 137] on label "False" at bounding box center [309, 138] width 35 height 16
click at [301, 137] on input "False" at bounding box center [297, 138] width 5 height 4
radio input "true"
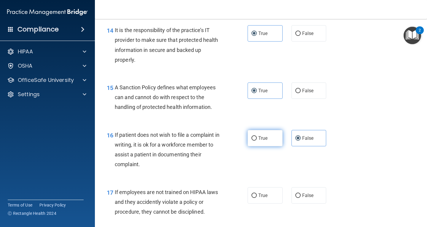
click at [254, 139] on input "True" at bounding box center [254, 138] width 5 height 4
radio input "true"
radio input "false"
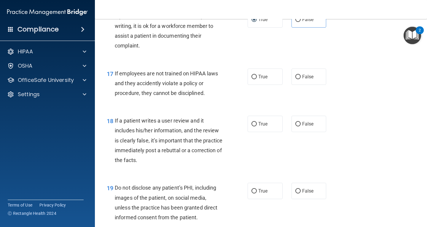
scroll to position [998, 0]
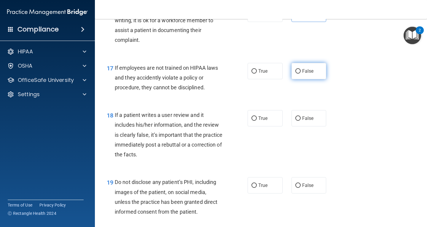
click at [309, 74] on label "False" at bounding box center [309, 71] width 35 height 16
click at [301, 74] on input "False" at bounding box center [297, 71] width 5 height 4
radio input "true"
click at [300, 115] on label "False" at bounding box center [309, 118] width 35 height 16
click at [300, 116] on input "False" at bounding box center [297, 118] width 5 height 4
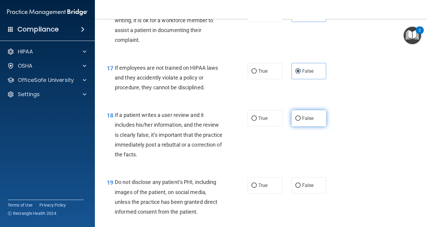
radio input "true"
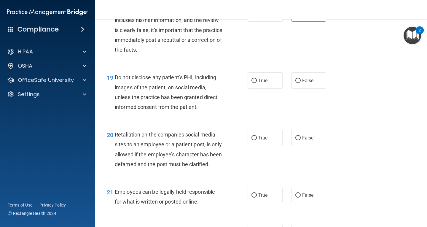
scroll to position [1120, 0]
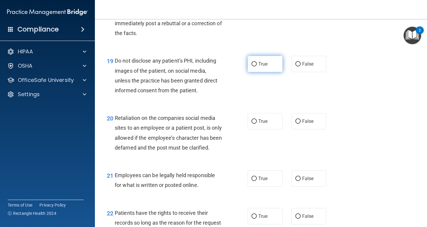
click at [260, 65] on span "True" at bounding box center [262, 64] width 9 height 6
click at [257, 65] on input "True" at bounding box center [254, 64] width 5 height 4
radio input "true"
click at [309, 118] on span "False" at bounding box center [308, 121] width 12 height 6
click at [301, 119] on input "False" at bounding box center [297, 121] width 5 height 4
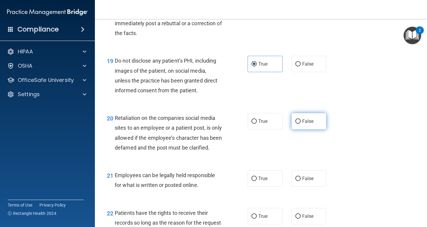
radio input "true"
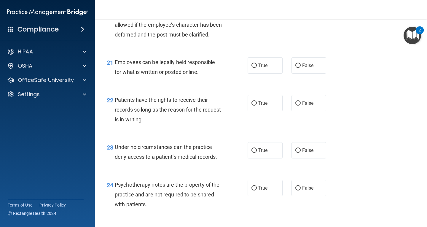
scroll to position [1243, 0]
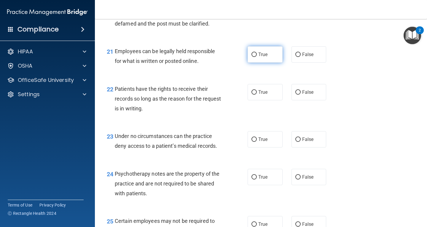
click at [269, 63] on label "True" at bounding box center [265, 54] width 35 height 16
click at [257, 57] on input "True" at bounding box center [254, 55] width 5 height 4
radio input "true"
click at [296, 95] on input "False" at bounding box center [297, 92] width 5 height 4
radio input "true"
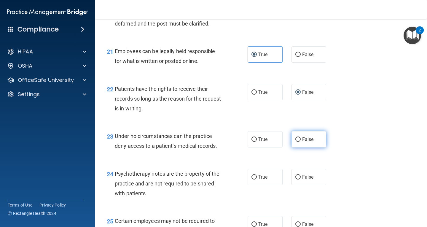
click at [305, 142] on span "False" at bounding box center [308, 139] width 12 height 6
click at [301, 142] on input "False" at bounding box center [297, 139] width 5 height 4
radio input "true"
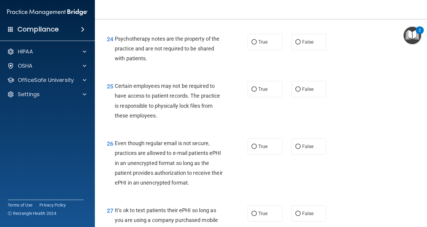
scroll to position [1384, 0]
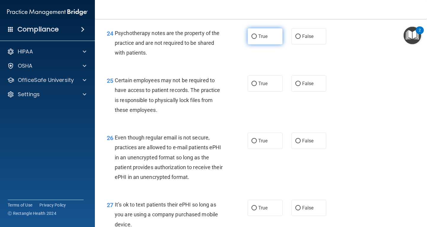
click at [251, 41] on label "True" at bounding box center [265, 36] width 35 height 16
click at [252, 39] on input "True" at bounding box center [254, 36] width 5 height 4
radio input "true"
click at [299, 216] on label "False" at bounding box center [309, 208] width 35 height 16
click at [299, 210] on input "False" at bounding box center [297, 208] width 5 height 4
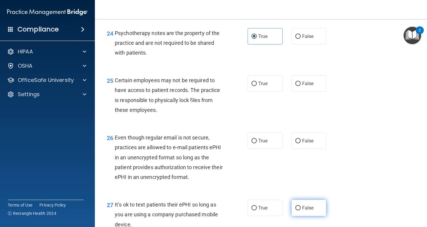
radio input "true"
click at [257, 147] on label "True" at bounding box center [265, 141] width 35 height 16
click at [257, 143] on input "True" at bounding box center [254, 141] width 5 height 4
radio input "true"
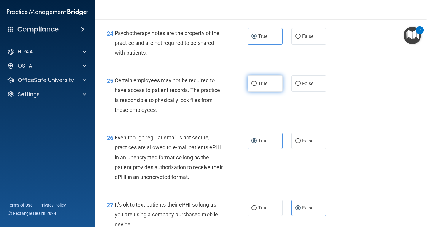
click at [268, 92] on label "True" at bounding box center [265, 83] width 35 height 16
click at [257, 86] on input "True" at bounding box center [254, 84] width 5 height 4
radio input "true"
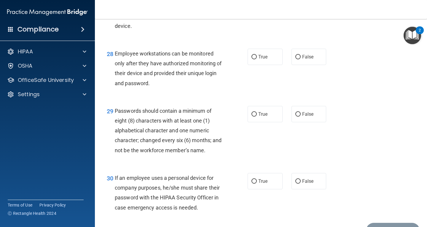
scroll to position [1613, 0]
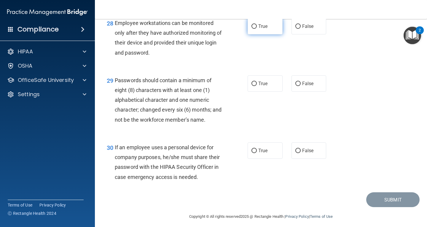
click at [263, 29] on span "True" at bounding box center [262, 26] width 9 height 6
click at [257, 29] on input "True" at bounding box center [254, 26] width 5 height 4
radio input "true"
click at [270, 92] on label "True" at bounding box center [265, 83] width 35 height 16
click at [257, 86] on input "True" at bounding box center [254, 84] width 5 height 4
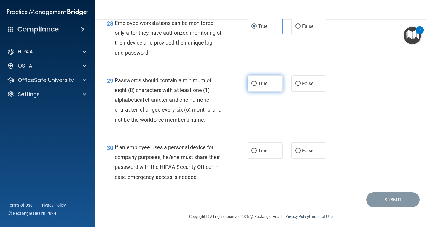
radio input "true"
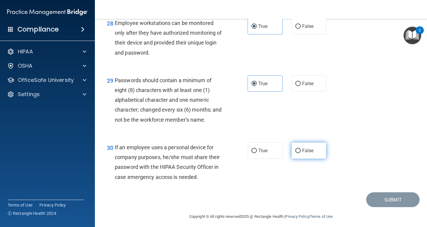
click at [300, 159] on label "False" at bounding box center [309, 150] width 35 height 16
click at [300, 153] on input "False" at bounding box center [297, 151] width 5 height 4
radio input "true"
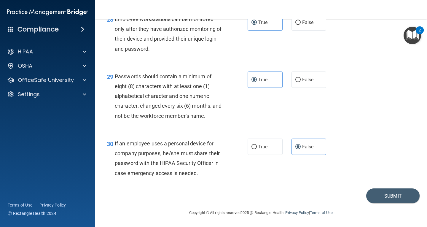
scroll to position [1625, 0]
click at [394, 197] on button "Submit" at bounding box center [392, 195] width 53 height 15
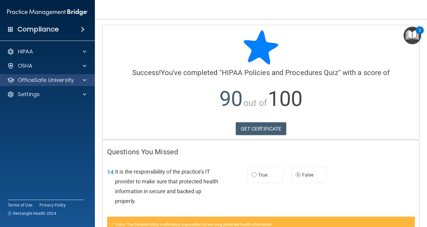
click at [80, 76] on div "OfficeSafe University" at bounding box center [47, 80] width 95 height 12
click at [80, 83] on div at bounding box center [83, 80] width 15 height 7
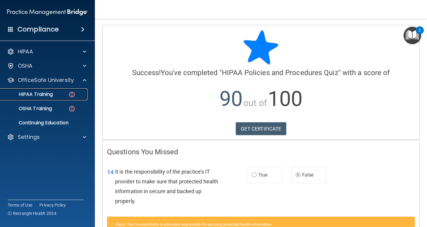
click at [59, 96] on div "HIPAA Training" at bounding box center [44, 94] width 81 height 6
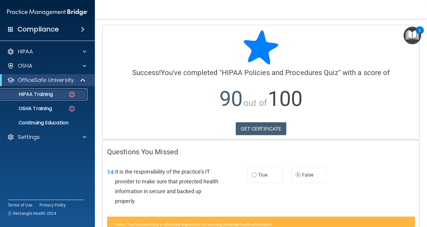
click at [50, 95] on p "HIPAA Training" at bounding box center [28, 94] width 49 height 6
click at [255, 128] on link "GET CERTIFICATE" at bounding box center [261, 128] width 51 height 13
click at [44, 95] on p "HIPAA Training" at bounding box center [28, 94] width 49 height 6
click at [54, 110] on div "OSHA Training" at bounding box center [44, 109] width 81 height 6
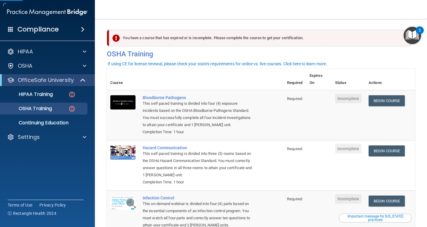
click at [54, 101] on ul "HIPAA Training OSHA Training Continuing Education" at bounding box center [47, 107] width 107 height 43
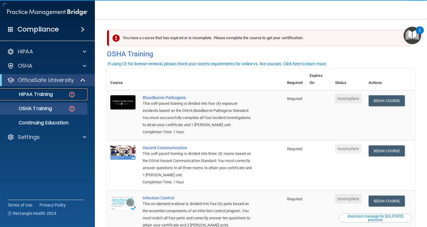
click at [59, 96] on div "HIPAA Training" at bounding box center [44, 94] width 81 height 6
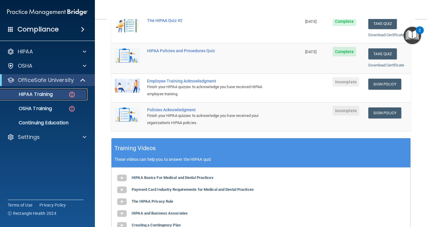
scroll to position [131, 0]
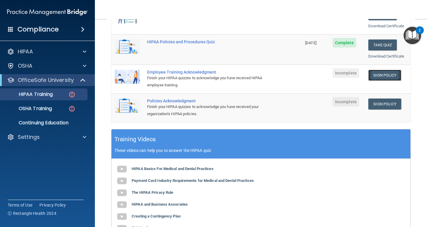
click at [373, 70] on link "Sign Policy" at bounding box center [384, 75] width 33 height 11
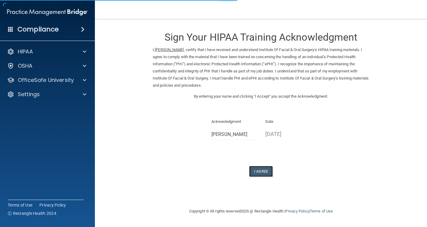
click at [269, 168] on button "I Agree" at bounding box center [261, 171] width 24 height 11
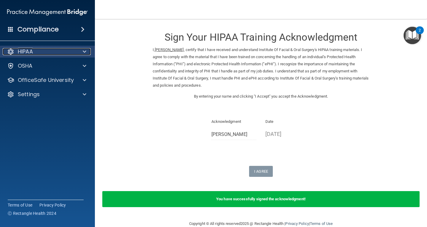
click at [47, 50] on div "HIPAA" at bounding box center [40, 51] width 74 height 7
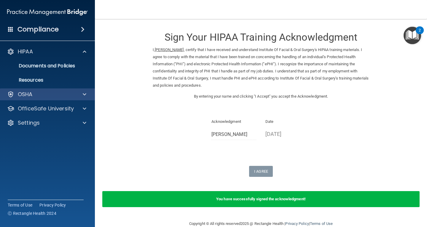
click at [63, 89] on div "OSHA" at bounding box center [47, 94] width 95 height 12
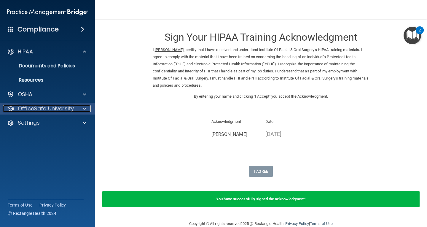
click at [67, 109] on p "OfficeSafe University" at bounding box center [46, 108] width 56 height 7
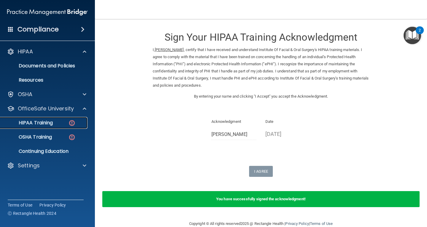
click at [66, 125] on div "HIPAA Training" at bounding box center [44, 123] width 81 height 6
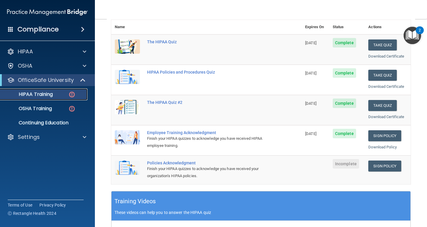
scroll to position [85, 0]
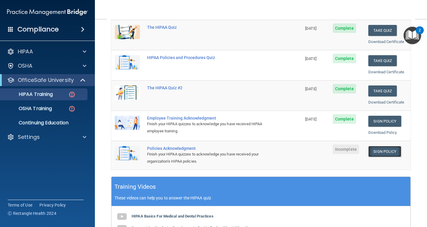
click at [386, 153] on link "Sign Policy" at bounding box center [384, 151] width 33 height 11
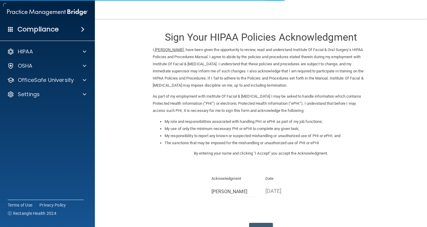
click at [255, 222] on div "Sign Your HIPAA Policies Acknowledgment I, Ashley Brown , have been given the o…" at bounding box center [261, 129] width 217 height 209
click at [257, 225] on button "I Agree" at bounding box center [261, 228] width 24 height 11
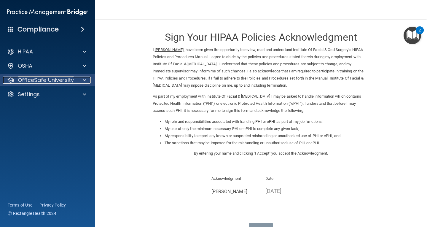
click at [59, 77] on p "OfficeSafe University" at bounding box center [46, 80] width 56 height 7
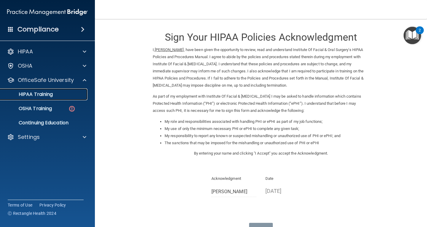
click at [50, 90] on link "HIPAA Training" at bounding box center [40, 94] width 93 height 12
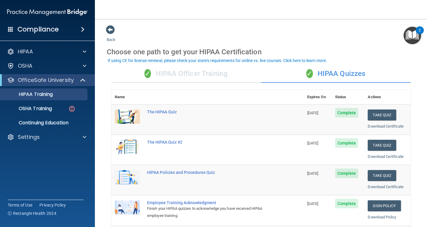
click at [163, 72] on div "✓ HIPAA Officer Training" at bounding box center [186, 74] width 150 height 18
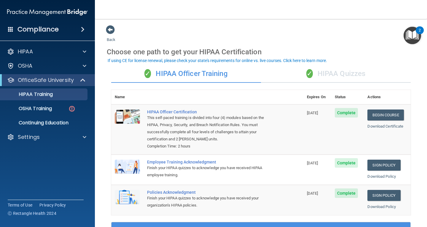
click at [322, 75] on div "✓ HIPAA Quizzes" at bounding box center [336, 74] width 150 height 18
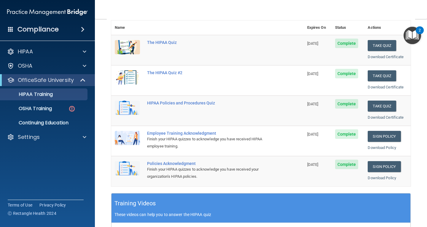
scroll to position [3, 0]
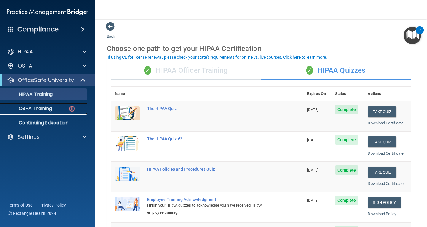
click at [40, 106] on p "OSHA Training" at bounding box center [28, 109] width 48 height 6
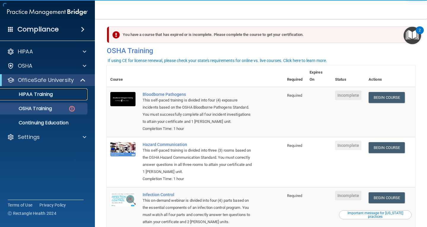
click at [48, 93] on p "HIPAA Training" at bounding box center [28, 94] width 49 height 6
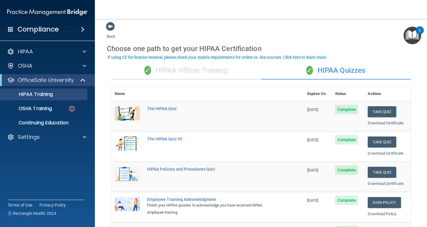
click at [412, 38] on img "Open Resource Center, 2 new notifications" at bounding box center [413, 36] width 18 height 18
